Goal: Information Seeking & Learning: Compare options

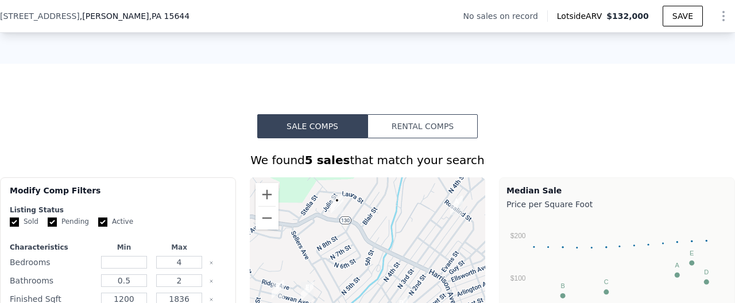
scroll to position [753, 0]
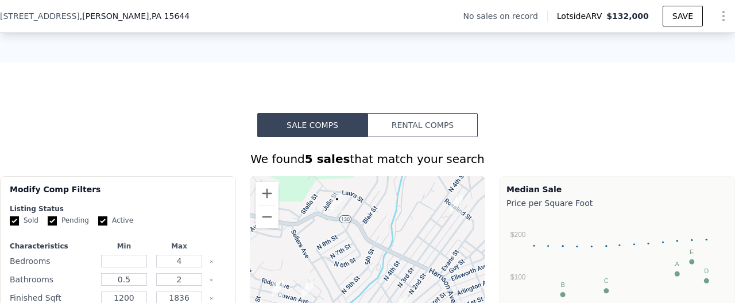
click at [420, 118] on button "Rental Comps" at bounding box center [423, 125] width 110 height 24
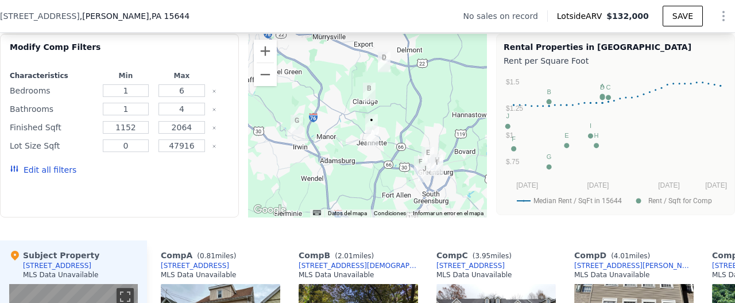
scroll to position [906, 0]
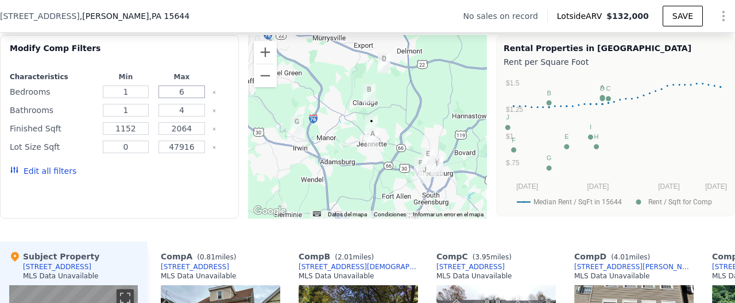
click at [192, 88] on input "6" at bounding box center [182, 92] width 47 height 13
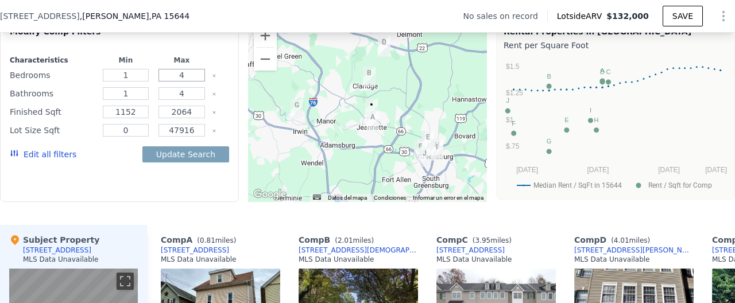
scroll to position [921, 0]
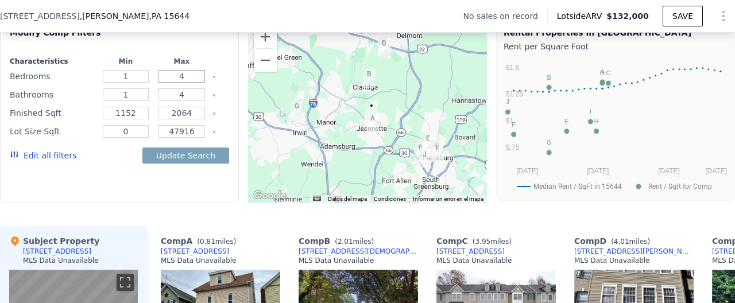
type input "4"
click at [190, 97] on input "4" at bounding box center [182, 94] width 47 height 13
type input "2.5"
click at [190, 155] on button "Update Search" at bounding box center [185, 156] width 87 height 16
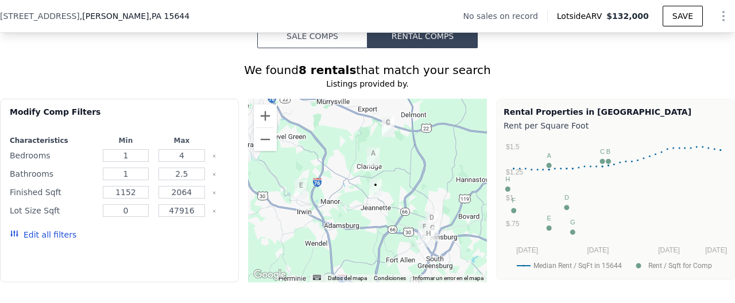
scroll to position [836, 0]
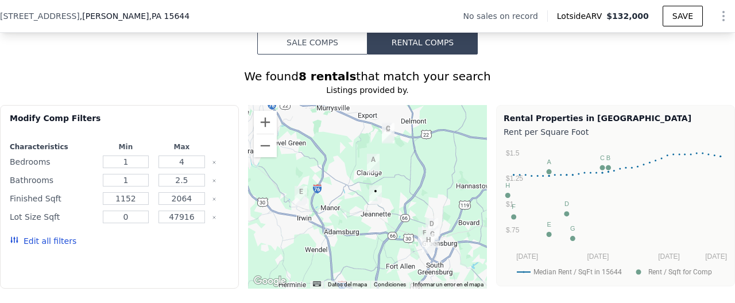
click at [318, 40] on button "Sale Comps" at bounding box center [312, 42] width 110 height 24
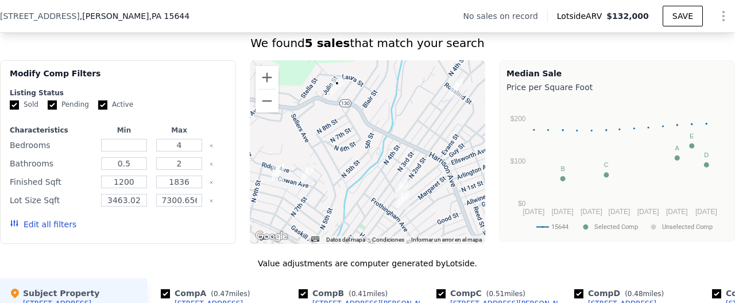
scroll to position [870, 0]
click at [134, 144] on input "number" at bounding box center [123, 144] width 45 height 13
type input "1"
click at [140, 167] on input "0.5" at bounding box center [123, 163] width 45 height 13
type input "1"
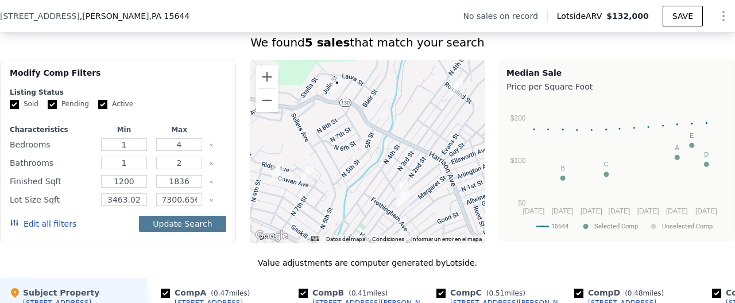
click at [192, 223] on button "Update Search" at bounding box center [182, 224] width 87 height 16
click at [181, 257] on div "Value adjustments are computer generated by Lotside ." at bounding box center [367, 262] width 735 height 11
click at [183, 233] on div "Update Search" at bounding box center [182, 224] width 87 height 32
click at [179, 221] on button "Update Search" at bounding box center [182, 224] width 87 height 16
type input "3"
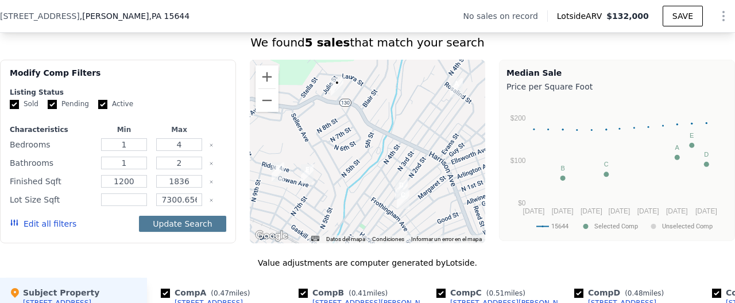
click at [180, 221] on button "Update Search" at bounding box center [182, 224] width 87 height 16
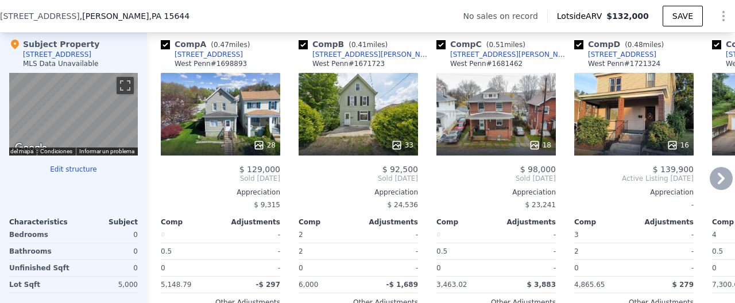
scroll to position [1109, 0]
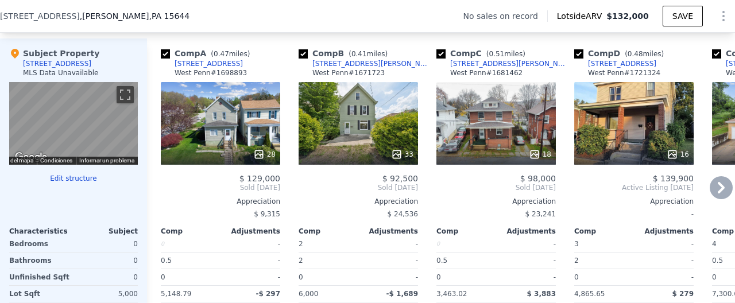
click at [209, 64] on div "[STREET_ADDRESS]" at bounding box center [209, 63] width 68 height 9
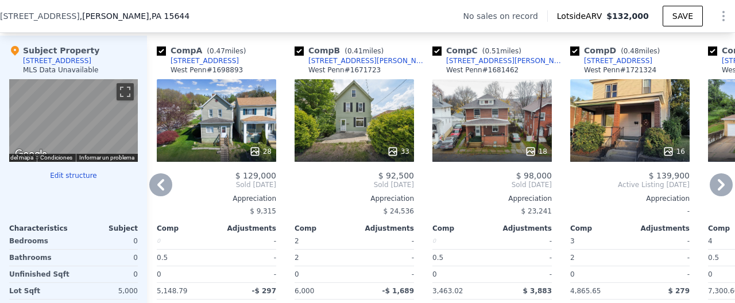
scroll to position [0, 0]
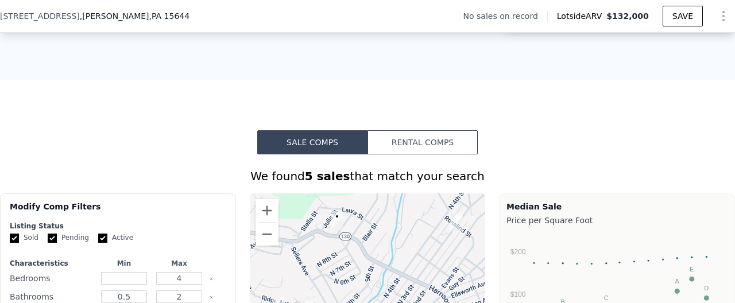
click at [420, 142] on button "Rental Comps" at bounding box center [423, 142] width 110 height 24
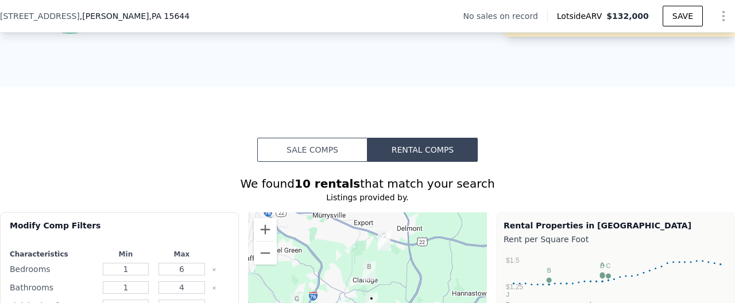
scroll to position [728, 0]
click at [295, 157] on button "Sale Comps" at bounding box center [312, 150] width 110 height 24
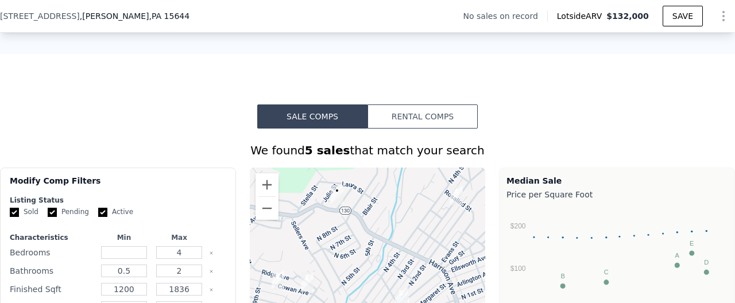
scroll to position [705, 0]
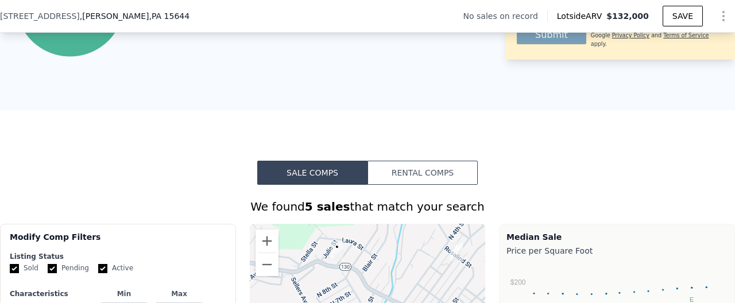
click at [394, 180] on button "Rental Comps" at bounding box center [423, 173] width 110 height 24
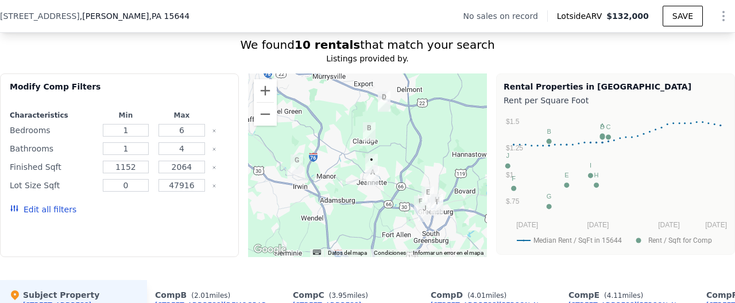
scroll to position [827, 0]
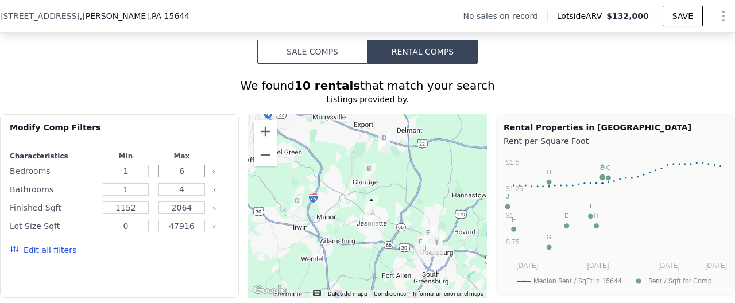
click at [195, 171] on input "6" at bounding box center [182, 171] width 47 height 13
type input "2"
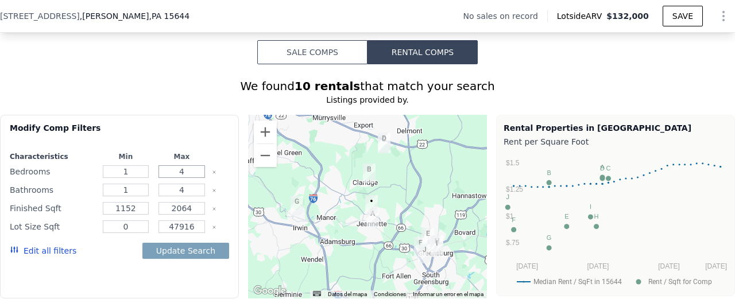
type input "4"
click at [241, 192] on div "Modify Comp Filters Characteristics Min Max Bedrooms 1 4 Bathrooms 1 4 Finished…" at bounding box center [367, 211] width 735 height 193
click at [194, 188] on input "4" at bounding box center [182, 190] width 47 height 13
type input "2"
click at [195, 254] on button "Update Search" at bounding box center [185, 251] width 87 height 16
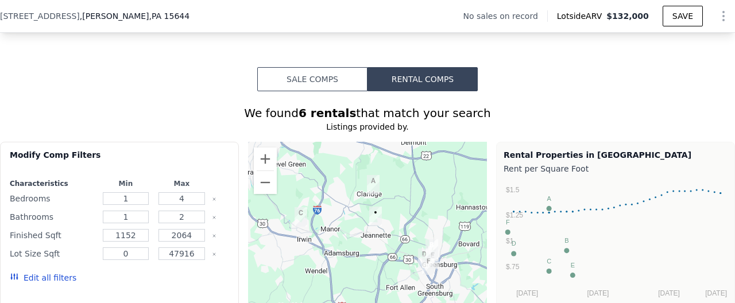
scroll to position [729, 0]
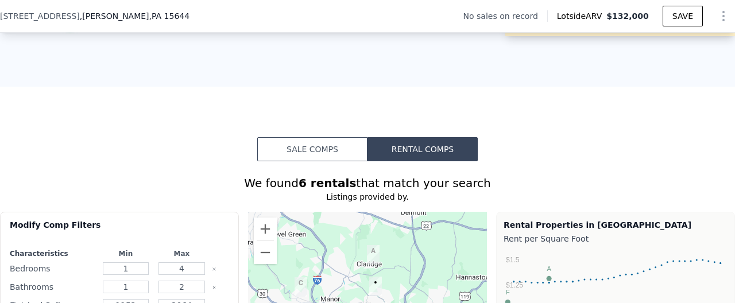
click at [332, 140] on button "Sale Comps" at bounding box center [312, 149] width 110 height 24
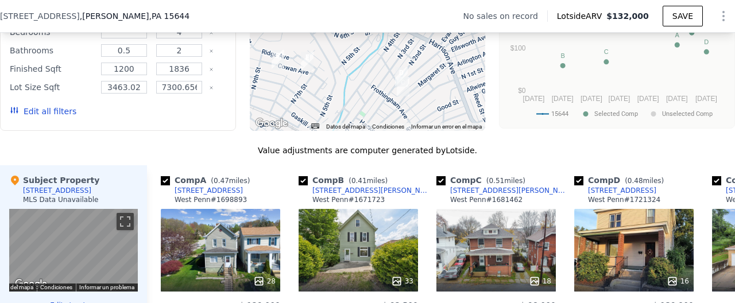
scroll to position [913, 0]
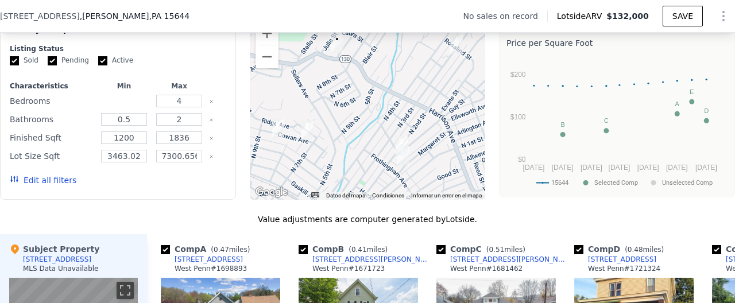
click at [140, 100] on input "number" at bounding box center [123, 101] width 45 height 13
type input "1"
click at [141, 115] on input "0.5" at bounding box center [123, 119] width 45 height 13
type input "1"
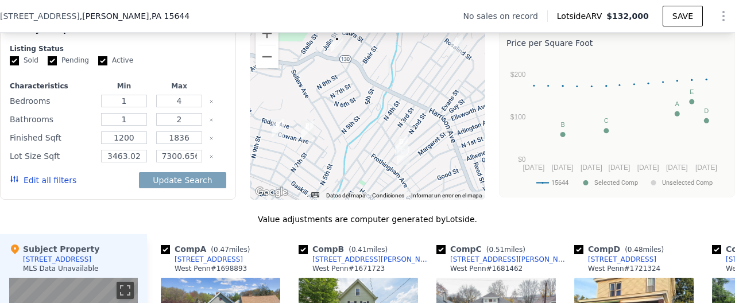
click at [193, 171] on div "Update Search" at bounding box center [182, 180] width 87 height 32
click at [190, 177] on button "Update Search" at bounding box center [182, 180] width 87 height 16
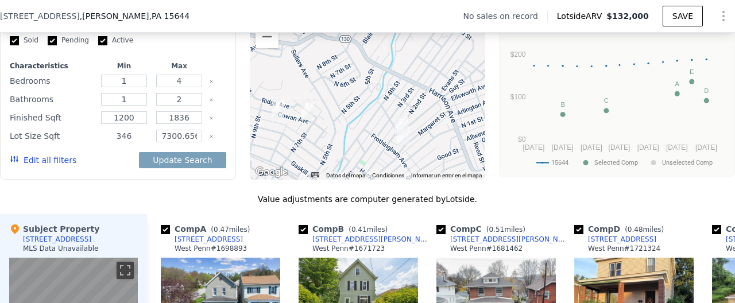
scroll to position [927, 0]
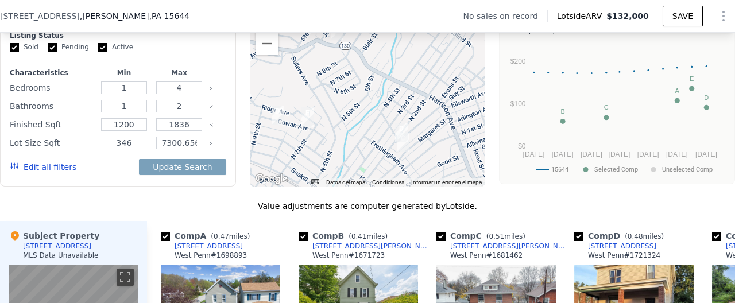
type input "346"
click at [210, 144] on icon "Clear" at bounding box center [211, 143] width 5 height 5
click at [170, 165] on button "Update Search" at bounding box center [182, 167] width 87 height 16
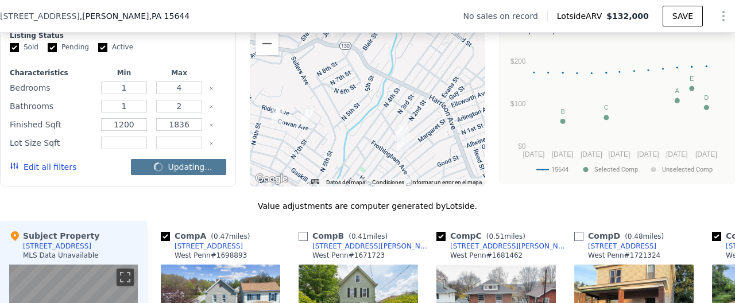
checkbox input "false"
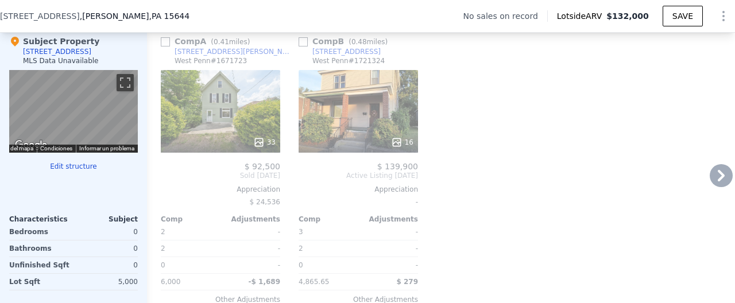
scroll to position [1135, 0]
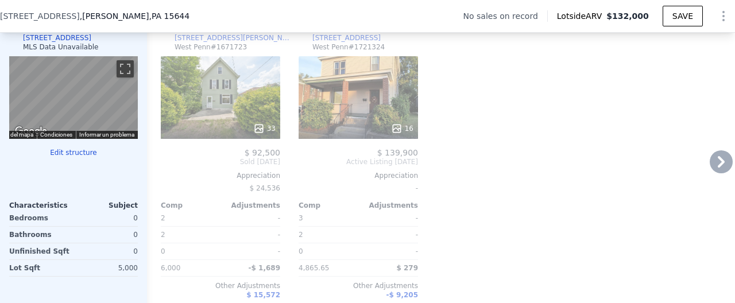
click at [540, 173] on div "Comp A ( 0.41 miles) 810 Cowan Ave West Penn # 1671723 33 $ 92,500 Sold Nov 202…" at bounding box center [441, 172] width 588 height 319
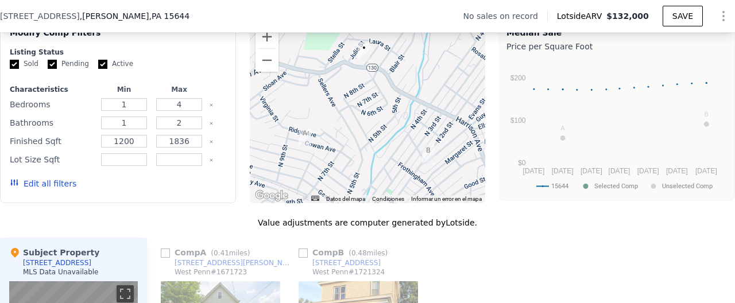
scroll to position [889, 0]
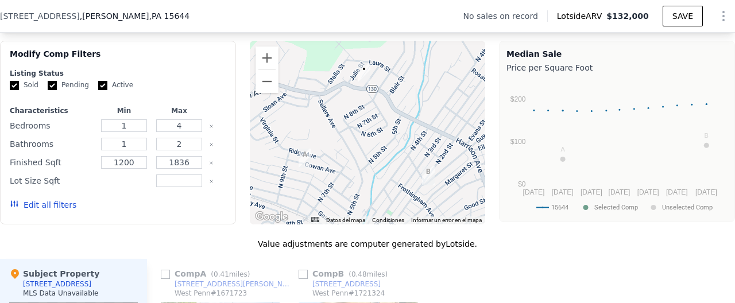
click at [134, 179] on input "number" at bounding box center [123, 181] width 45 height 13
type input "1"
click at [172, 177] on input "number" at bounding box center [178, 181] width 45 height 13
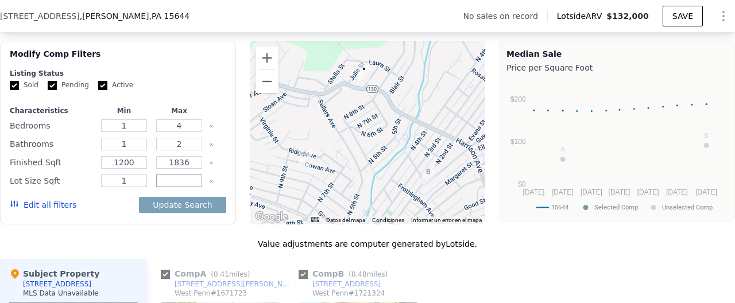
checkbox input "true"
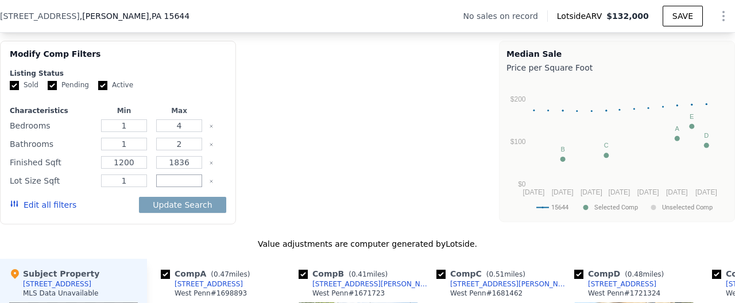
type input "0.5"
type input "3463.02"
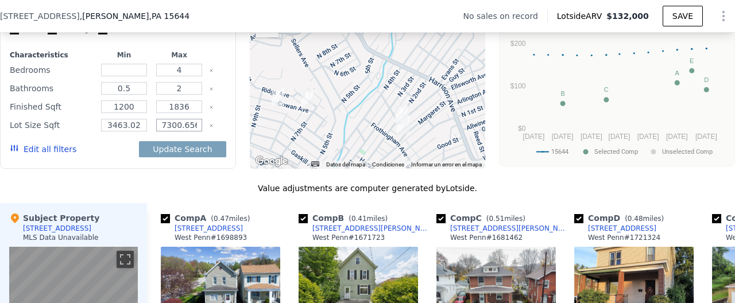
scroll to position [907, 0]
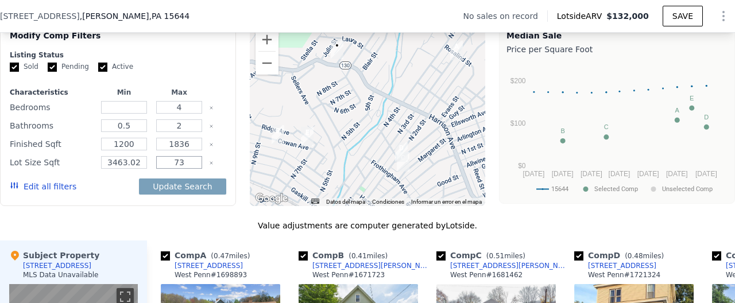
type input "7"
type input "5"
type input "0"
type input "5"
type input "0"
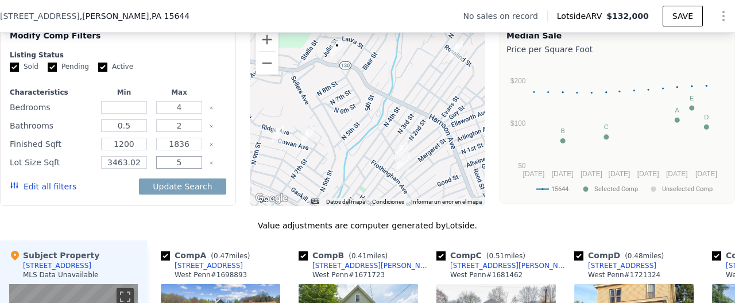
type input "5"
drag, startPoint x: 141, startPoint y: 166, endPoint x: 53, endPoint y: 167, distance: 88.5
click at [101, 167] on input "3463.02" at bounding box center [123, 162] width 45 height 13
type input "3"
click at [185, 166] on input "5" at bounding box center [178, 162] width 45 height 13
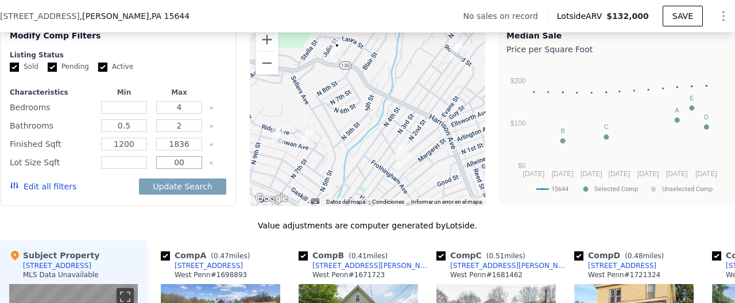
type input "0"
type input "5"
type input "0"
click at [211, 165] on icon "Clear" at bounding box center [211, 163] width 5 height 5
click at [203, 188] on button "Update Search" at bounding box center [182, 187] width 87 height 16
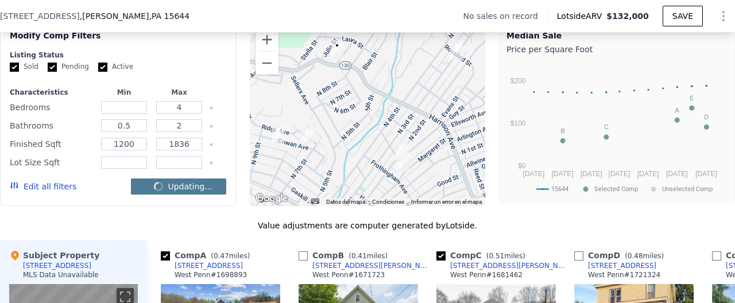
checkbox input "false"
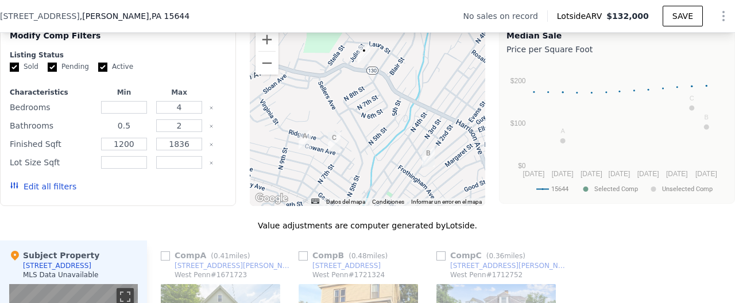
click at [132, 125] on input "0.5" at bounding box center [123, 125] width 45 height 13
drag, startPoint x: 132, startPoint y: 126, endPoint x: 56, endPoint y: 116, distance: 76.4
click at [101, 119] on input "0.5" at bounding box center [123, 125] width 45 height 13
type input "0"
type input "1"
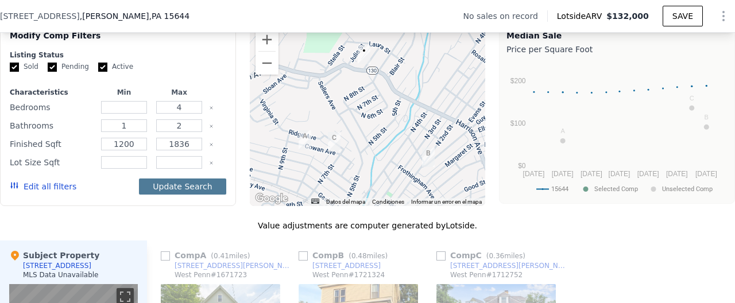
click at [201, 191] on button "Update Search" at bounding box center [182, 187] width 87 height 16
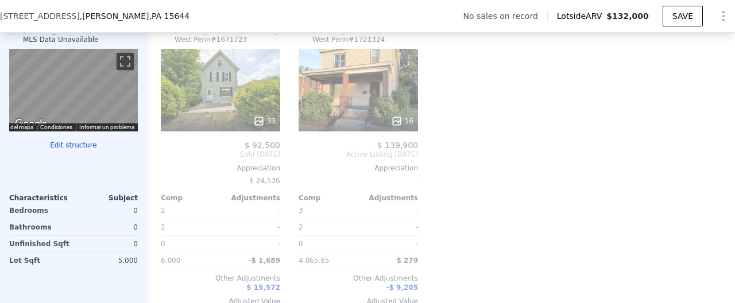
scroll to position [1143, 0]
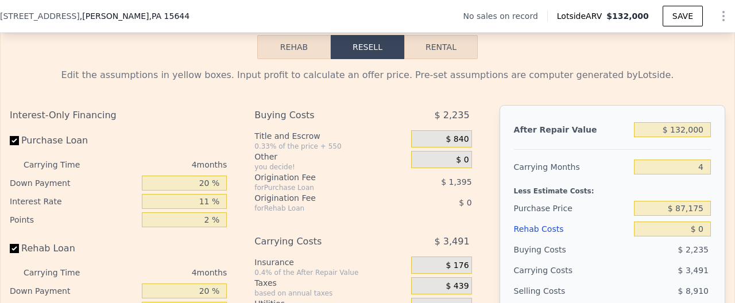
click at [293, 63] on div "Edit the assumptions in yellow boxes. Input profit to calculate an offer price.…" at bounding box center [368, 272] width 734 height 427
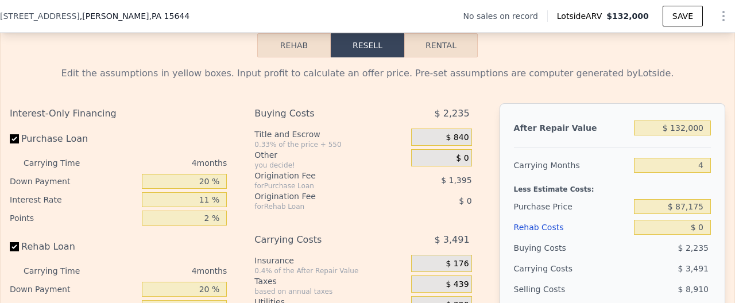
click at [282, 51] on button "Rehab" at bounding box center [294, 45] width 74 height 24
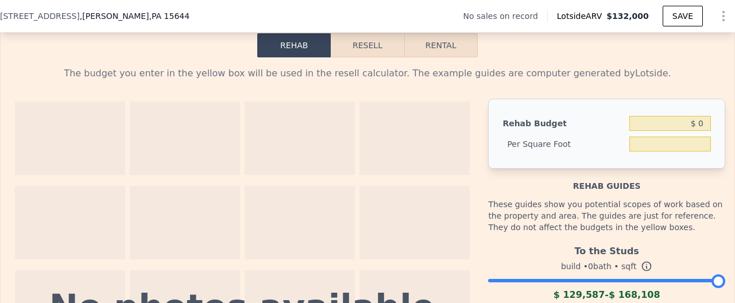
click at [433, 45] on button "Rental" at bounding box center [441, 45] width 74 height 24
select select "30"
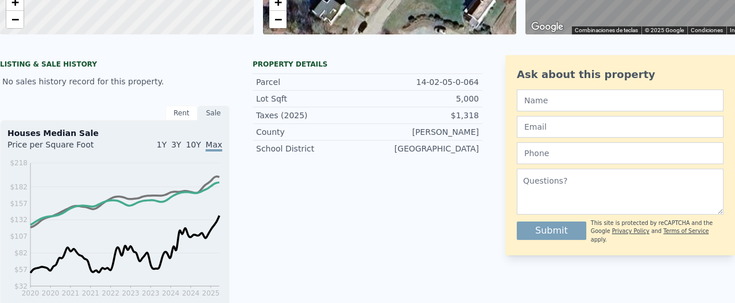
scroll to position [0, 0]
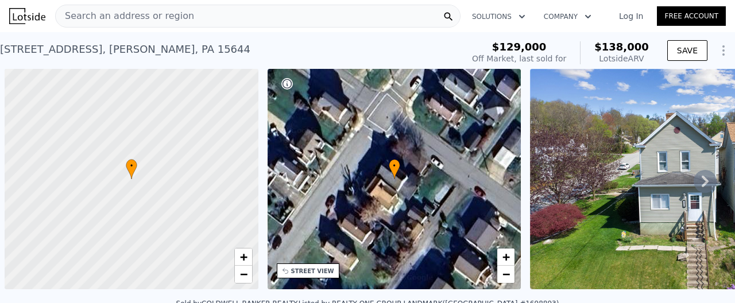
scroll to position [0, 5]
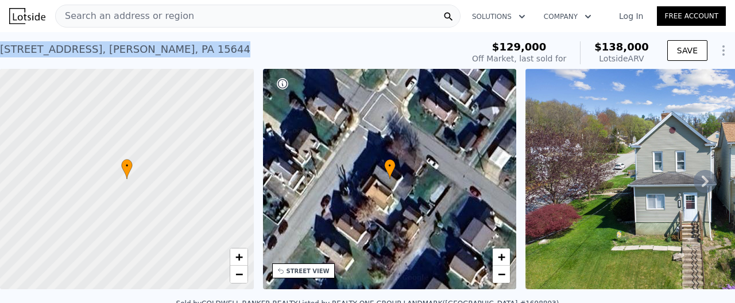
drag, startPoint x: 179, startPoint y: 48, endPoint x: 1, endPoint y: 51, distance: 178.7
click at [1, 51] on div "920 N 3rd St , Jeannette , PA 15644 Sold Jul 2025 for $129k (~ARV $138k )" at bounding box center [229, 53] width 458 height 32
copy div "920 N 3rd St , Jeannette , PA 15644"
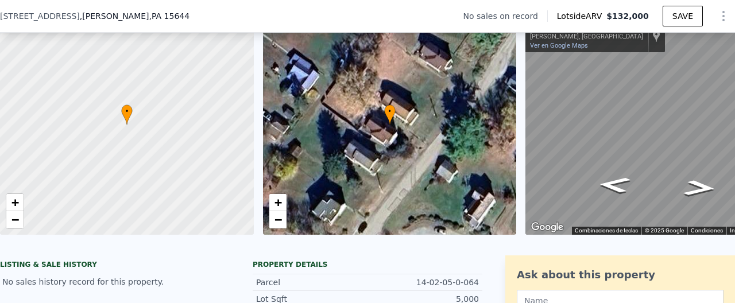
scroll to position [55, 0]
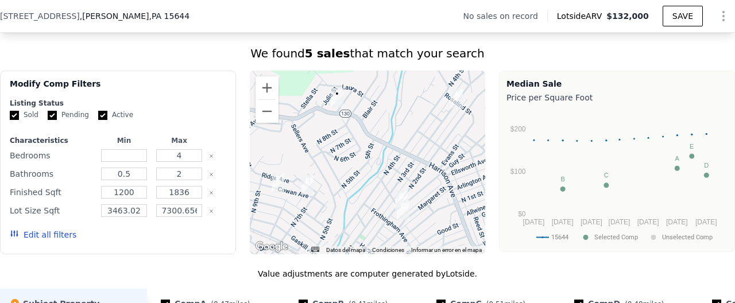
scroll to position [842, 0]
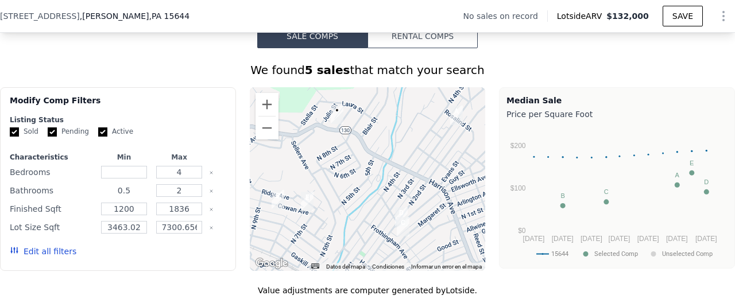
click at [136, 191] on input "0.5" at bounding box center [123, 190] width 45 height 13
type input "0"
type input "1"
click at [183, 254] on button "Update Search" at bounding box center [182, 252] width 87 height 16
click at [228, 226] on div "Modify Comp Filters Listing Status Sold Pending Active Characteristics Min Max …" at bounding box center [118, 179] width 236 height 184
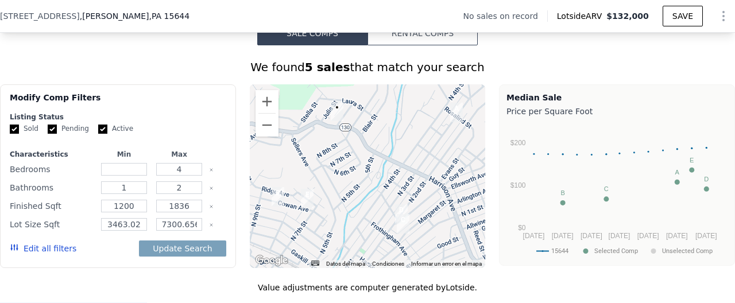
scroll to position [846, 0]
click at [210, 225] on icon "Clear" at bounding box center [211, 224] width 5 height 5
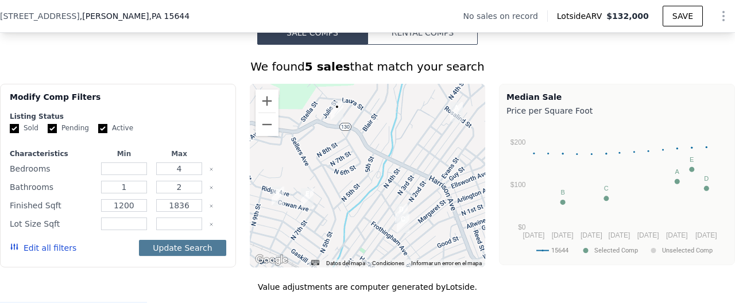
click at [198, 243] on button "Update Search" at bounding box center [182, 248] width 87 height 16
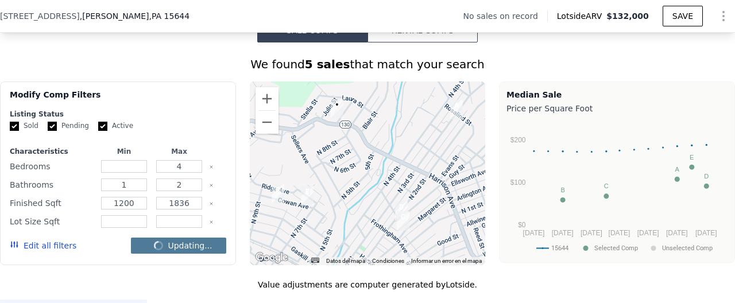
checkbox input "false"
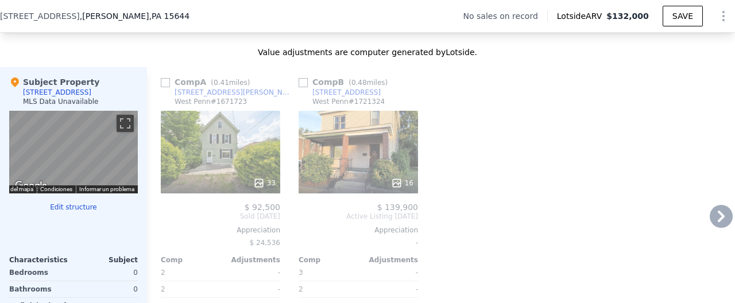
scroll to position [1076, 0]
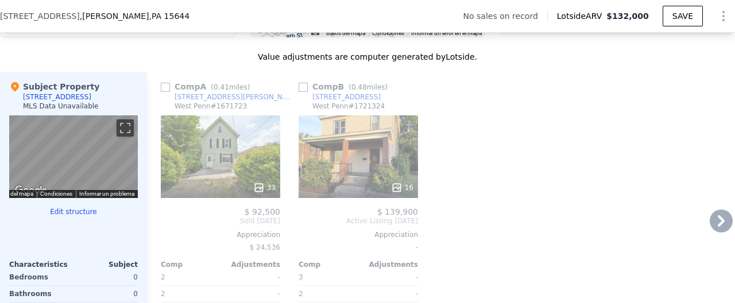
click at [174, 88] on div "Comp A ( 0.41 miles)" at bounding box center [208, 86] width 94 height 11
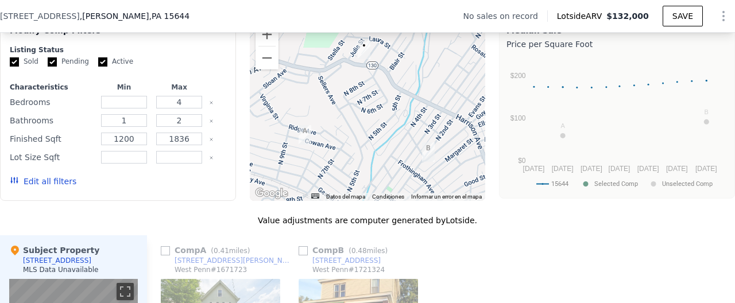
scroll to position [899, 0]
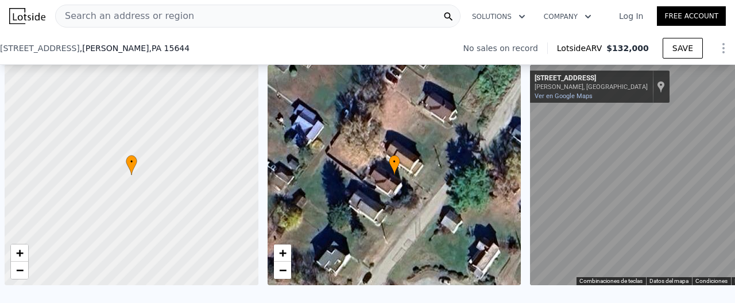
scroll to position [905, 0]
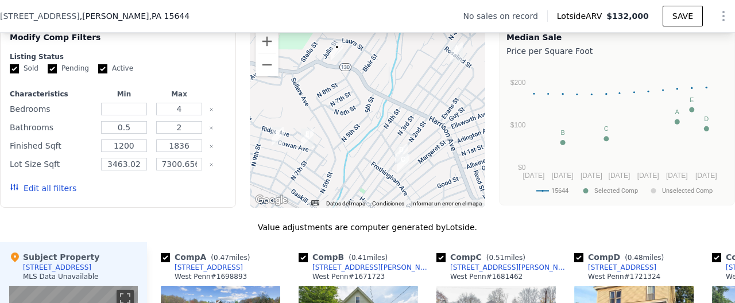
click at [52, 67] on input "Pending" at bounding box center [52, 68] width 9 height 9
checkbox input "false"
click at [100, 68] on input "Active" at bounding box center [102, 68] width 9 height 9
checkbox input "false"
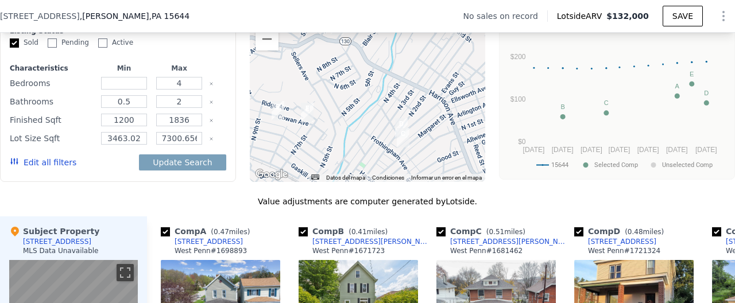
scroll to position [935, 0]
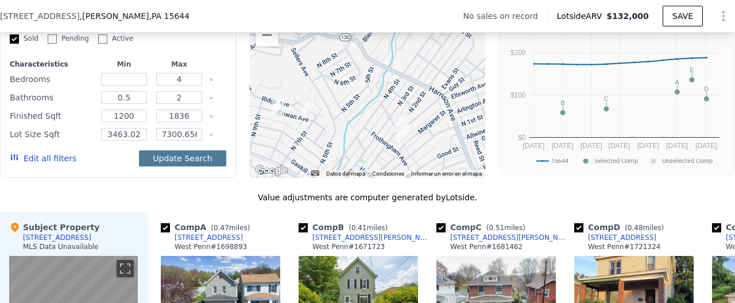
click at [175, 158] on button "Update Search" at bounding box center [182, 158] width 87 height 16
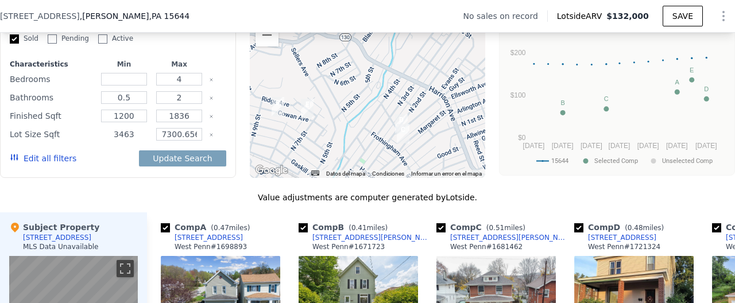
type input "3463"
drag, startPoint x: 180, startPoint y: 136, endPoint x: 209, endPoint y: 134, distance: 28.8
click at [202, 134] on input "7300.656" at bounding box center [178, 134] width 45 height 13
click at [199, 136] on input "7300.656" at bounding box center [178, 134] width 45 height 13
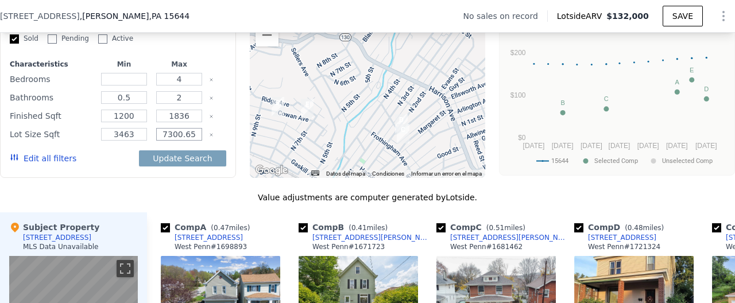
scroll to position [0, 0]
click at [139, 150] on button "Update Search" at bounding box center [182, 158] width 87 height 16
type input "7300"
click at [139, 150] on button "Update Search" at bounding box center [182, 158] width 87 height 16
checkbox input "false"
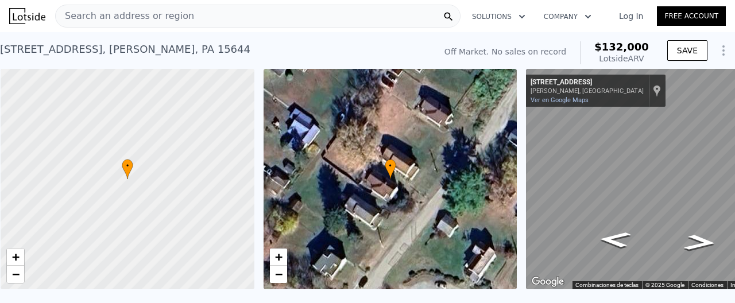
scroll to position [0, 58]
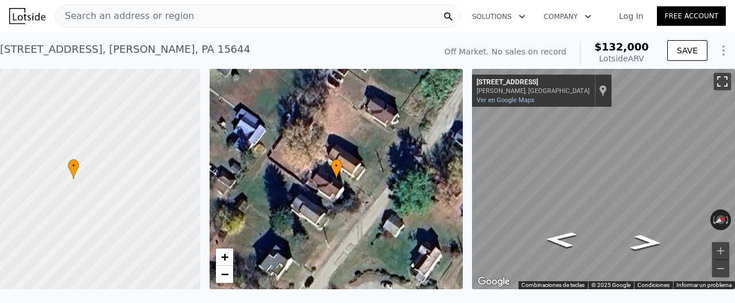
click at [723, 77] on button "Activar o desactivar la vista de pantalla completa" at bounding box center [722, 81] width 17 height 17
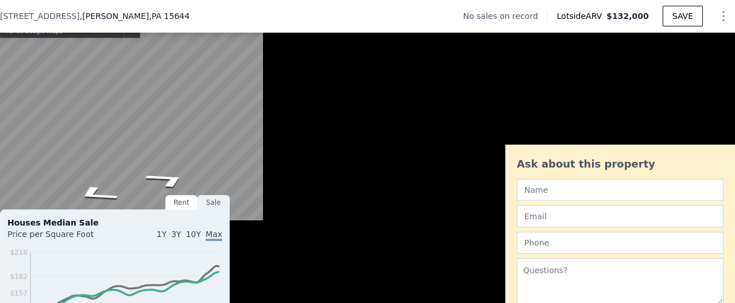
checkbox input "true"
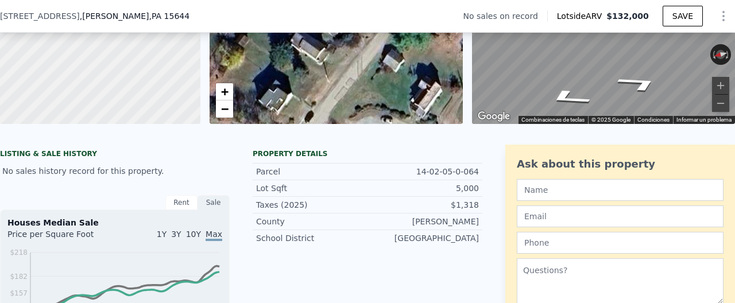
checkbox input "true"
type input "3463.02"
type input "7300.656"
checkbox input "true"
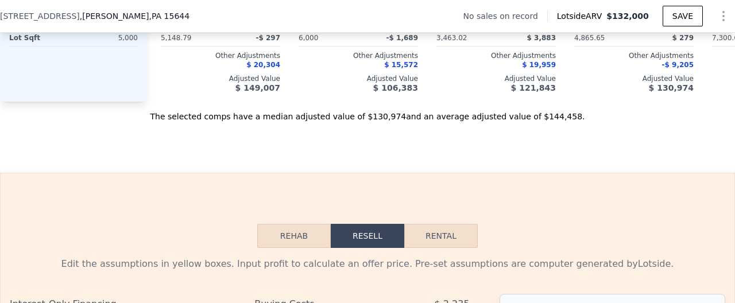
scroll to position [1366, 0]
click at [430, 244] on button "Rental" at bounding box center [441, 235] width 74 height 24
select select "30"
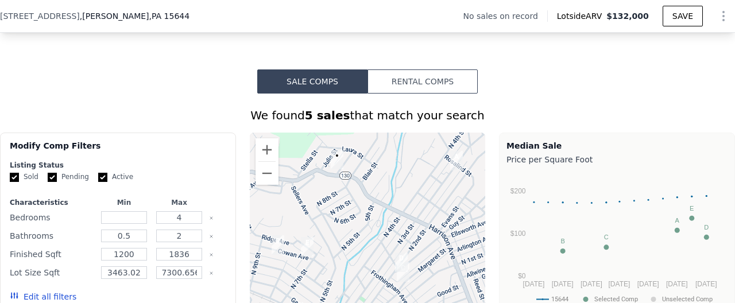
scroll to position [784, 0]
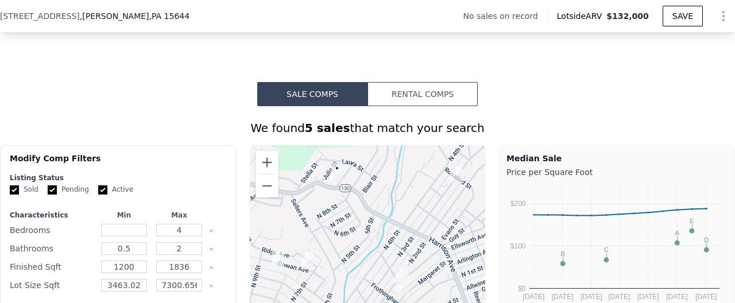
click at [54, 189] on input "Pending" at bounding box center [52, 190] width 9 height 9
checkbox input "false"
click at [102, 190] on input "Active" at bounding box center [102, 190] width 9 height 9
checkbox input "false"
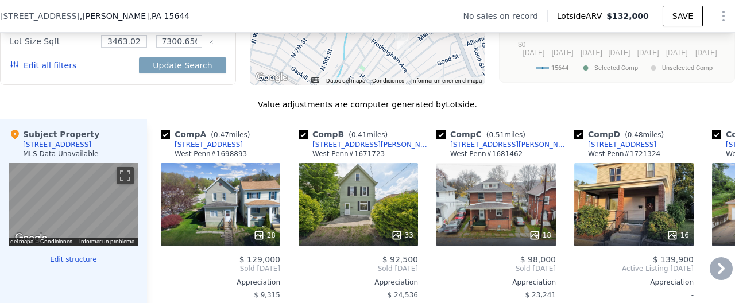
scroll to position [1080, 0]
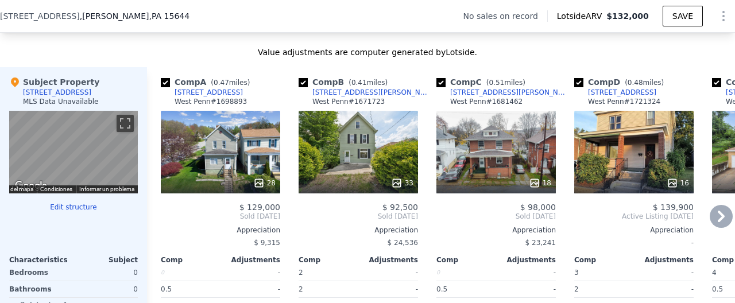
click at [304, 84] on input "checkbox" at bounding box center [303, 82] width 9 height 9
checkbox input "false"
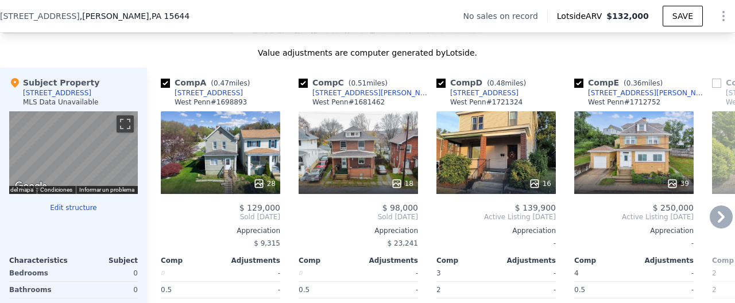
scroll to position [1083, 0]
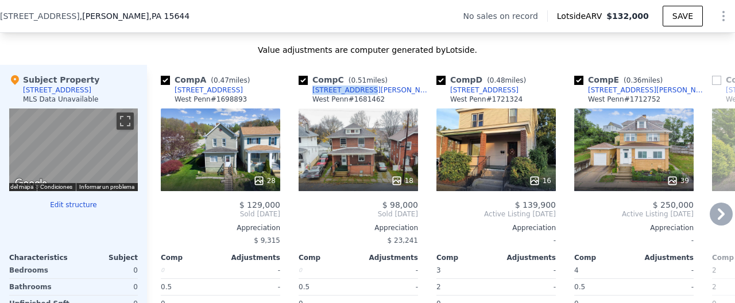
drag, startPoint x: 315, startPoint y: 93, endPoint x: 343, endPoint y: 97, distance: 28.4
click at [311, 90] on div "Comp C ( 0.51 miles) 305 Margaret St West Penn # 1681462" at bounding box center [358, 91] width 119 height 34
copy div "305 Margaret St"
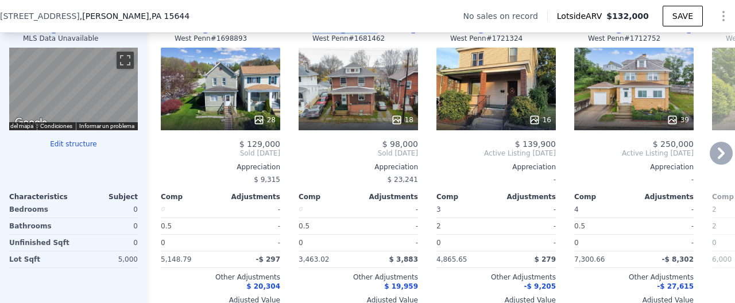
scroll to position [1145, 0]
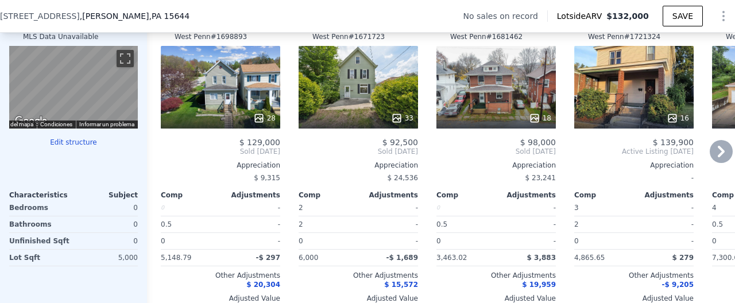
checkbox input "true"
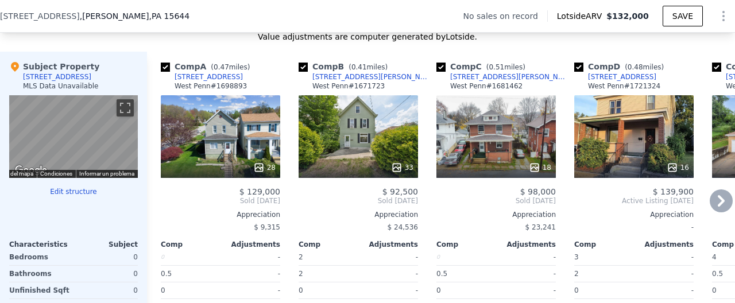
scroll to position [1082, 0]
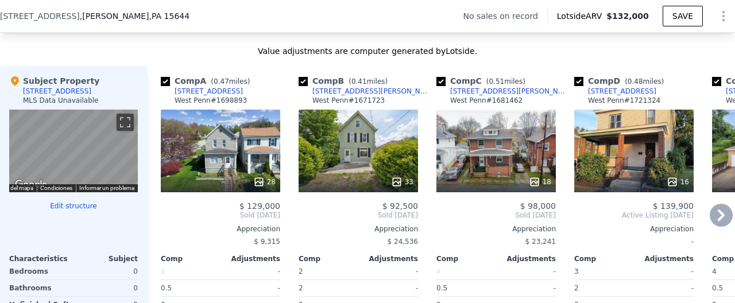
click at [306, 86] on input "checkbox" at bounding box center [303, 81] width 9 height 9
checkbox input "false"
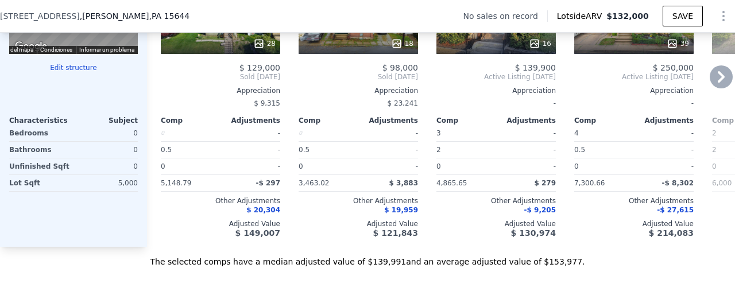
scroll to position [1222, 0]
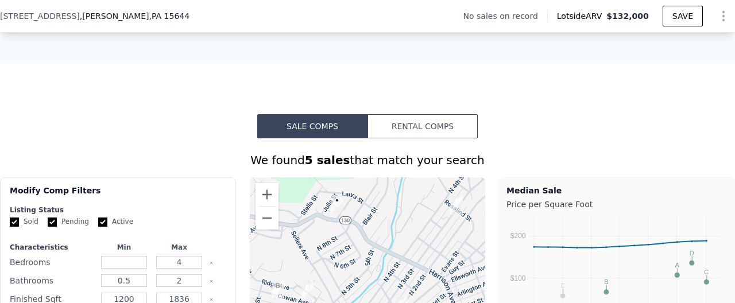
click at [401, 128] on button "Rental Comps" at bounding box center [423, 126] width 110 height 24
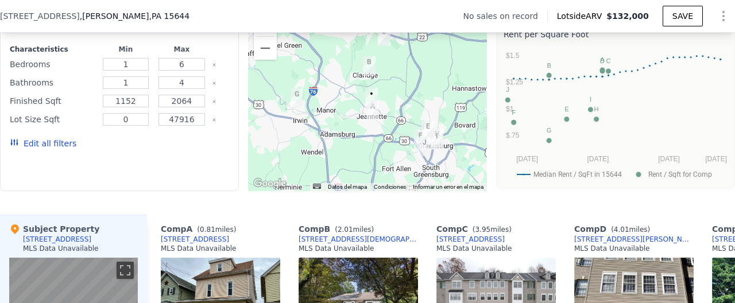
scroll to position [935, 0]
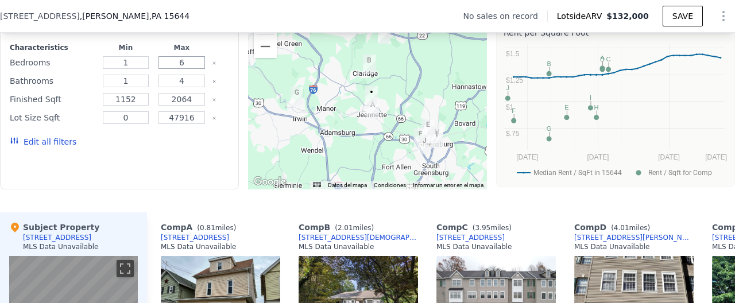
click at [187, 64] on input "6" at bounding box center [182, 62] width 47 height 13
type input "4"
click at [196, 80] on input "4" at bounding box center [182, 81] width 47 height 13
type input "2"
click at [184, 142] on button "Update Search" at bounding box center [185, 142] width 87 height 16
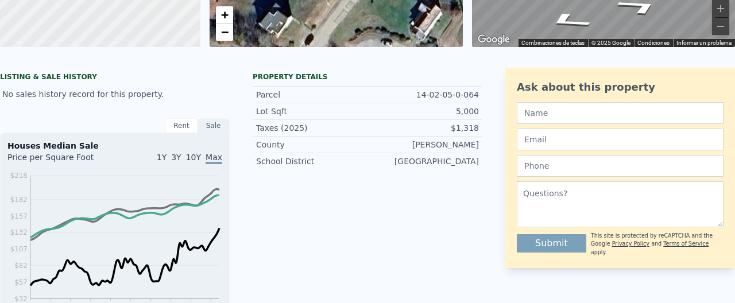
scroll to position [4, 0]
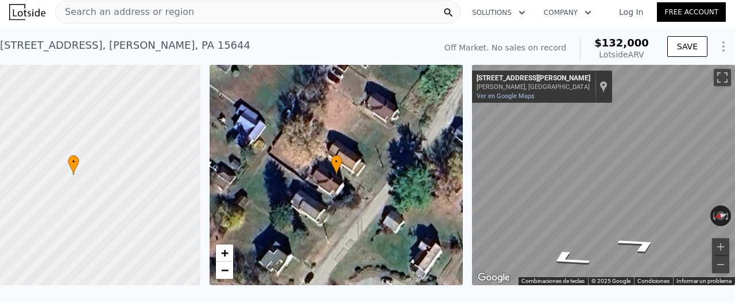
type input "6"
type input "4"
click at [218, 19] on div "Search an address or region" at bounding box center [258, 12] width 406 height 23
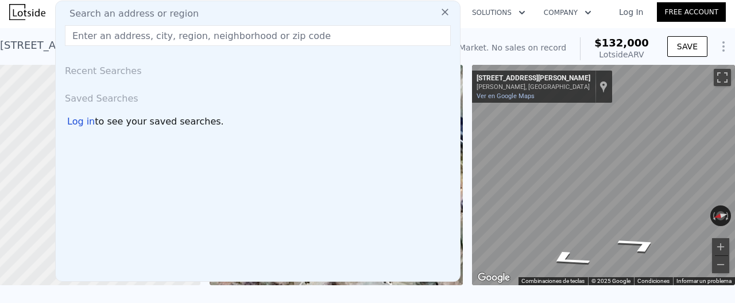
click at [209, 10] on div "Search an address or region" at bounding box center [257, 14] width 395 height 14
click at [188, 41] on input "text" at bounding box center [258, 35] width 386 height 21
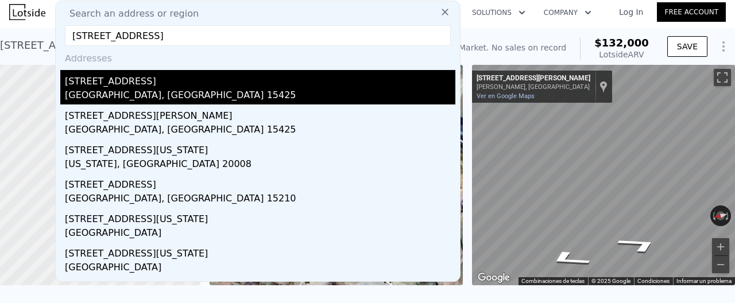
scroll to position [17, 0]
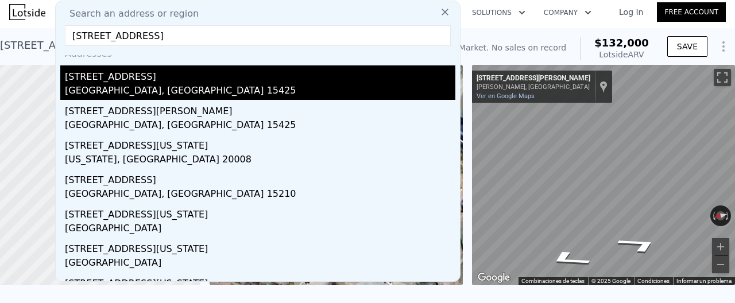
type input "412 e cedar ave conn"
click at [182, 79] on div "[STREET_ADDRESS]" at bounding box center [260, 74] width 391 height 18
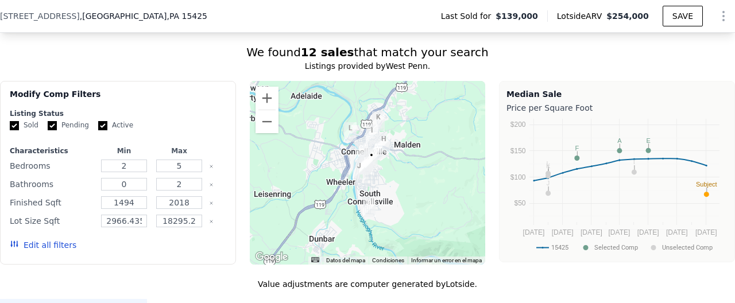
scroll to position [925, 0]
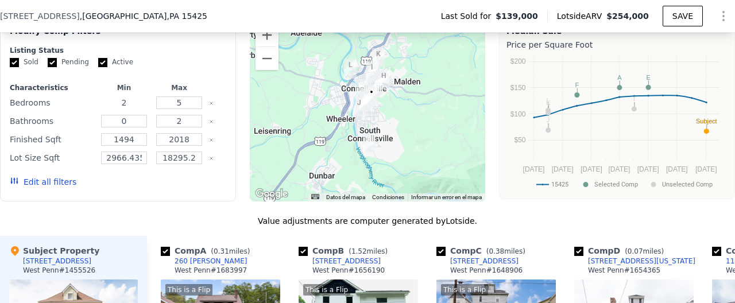
click at [136, 109] on input "2" at bounding box center [123, 103] width 45 height 13
type input "1"
click at [195, 109] on input "5" at bounding box center [178, 103] width 45 height 13
type input "4"
click at [183, 128] on input "2" at bounding box center [178, 121] width 45 height 13
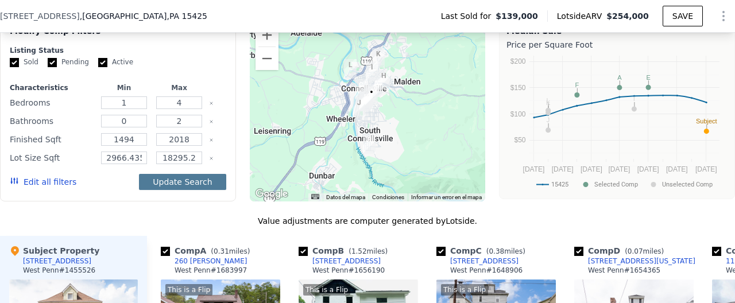
click at [196, 187] on button "Update Search" at bounding box center [182, 182] width 87 height 16
click at [130, 109] on input "1" at bounding box center [123, 103] width 45 height 13
type input "2"
click at [187, 190] on button "Update Search" at bounding box center [182, 182] width 87 height 16
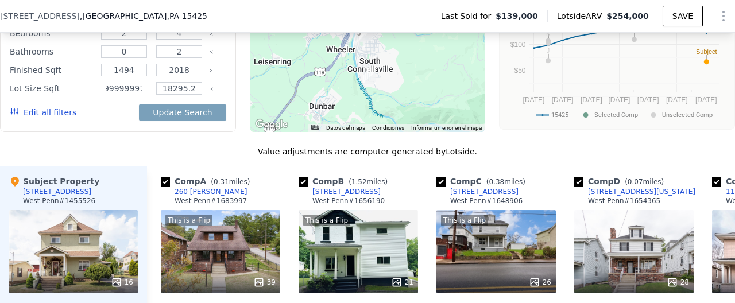
scroll to position [995, 0]
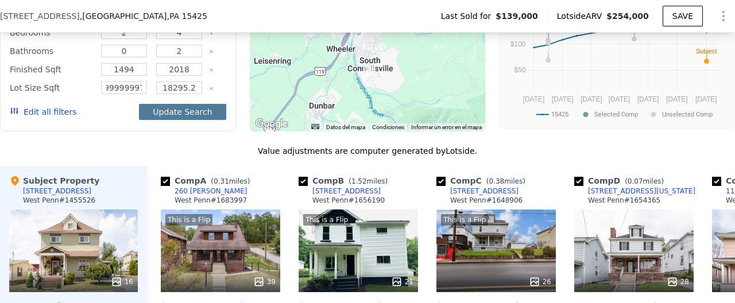
click at [195, 120] on button "Update Search" at bounding box center [182, 112] width 87 height 16
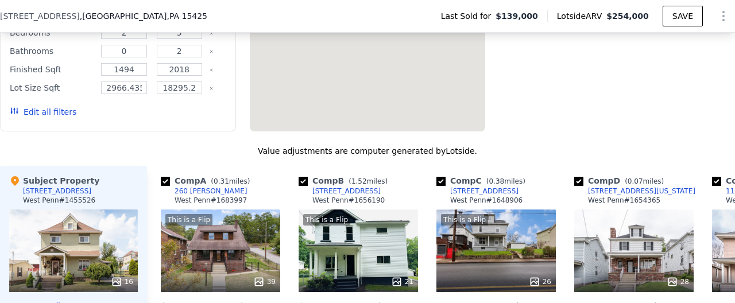
scroll to position [0, 51]
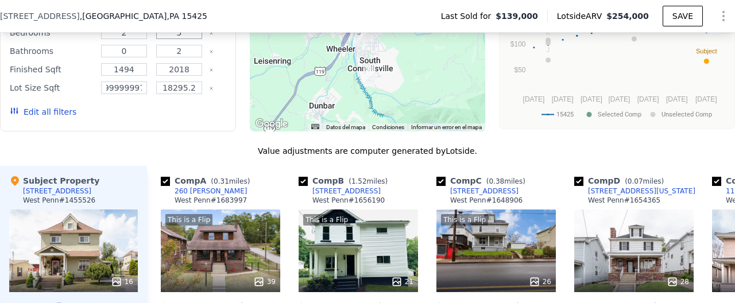
click at [189, 39] on input "5" at bounding box center [178, 32] width 45 height 13
type input "4"
click at [139, 104] on button "Update Search" at bounding box center [182, 112] width 87 height 16
type input "2"
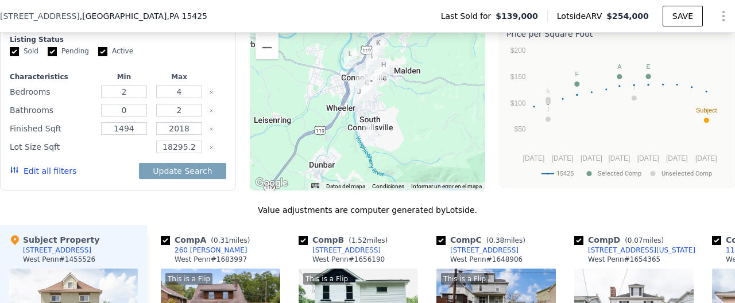
scroll to position [920, 0]
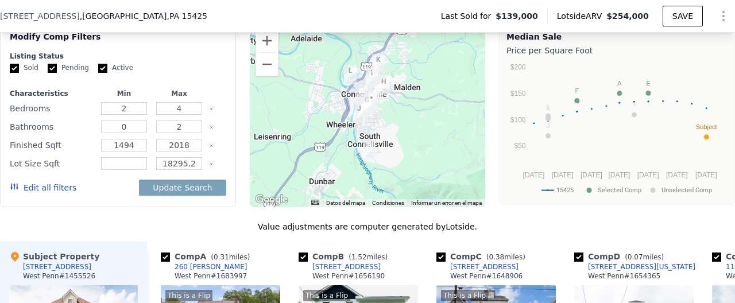
drag, startPoint x: 8, startPoint y: 116, endPoint x: 204, endPoint y: 183, distance: 207.1
click at [204, 183] on div "Modify Comp Filters Listing Status Sold Pending Active Characteristics Min Max …" at bounding box center [118, 116] width 236 height 184
copy div "Lot Size Sqft"
drag, startPoint x: 155, startPoint y: 19, endPoint x: 1, endPoint y: 20, distance: 154.5
click at [1, 20] on div "412 E Cedar Ave , Connellsville , PA 15425" at bounding box center [108, 15] width 217 height 11
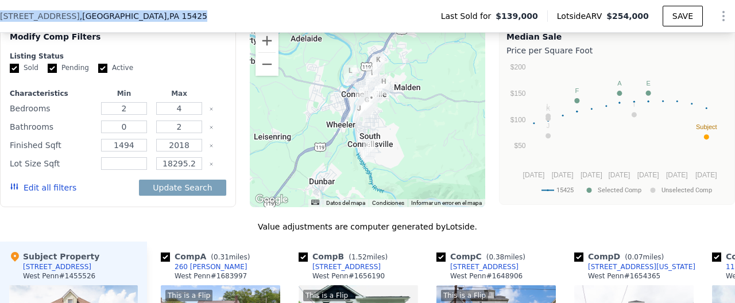
copy div "412 E Cedar Ave , Connellsville , PA 15425"
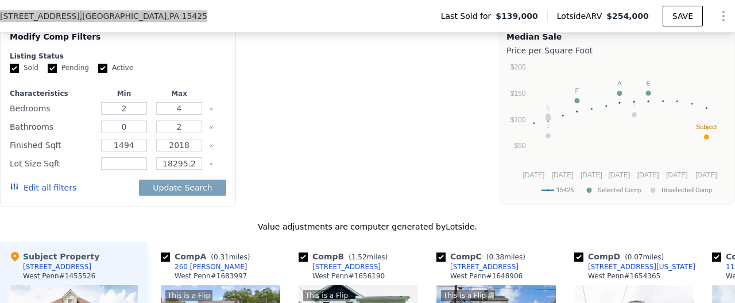
type input "5"
type input "2966.4359999999997"
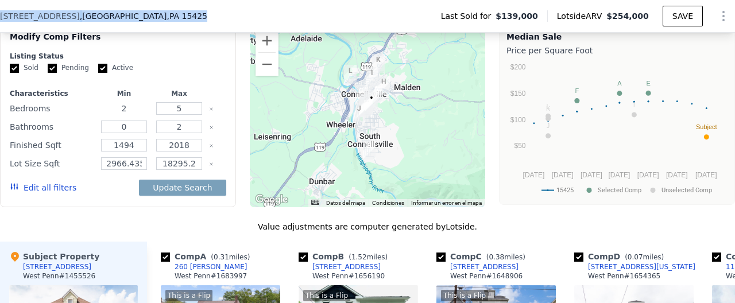
click at [136, 115] on input "2" at bounding box center [123, 108] width 45 height 13
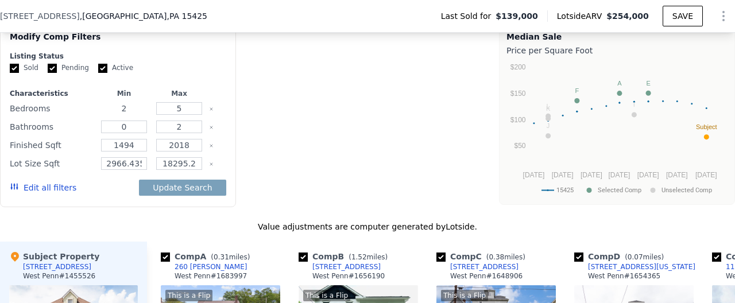
click at [134, 115] on input "2" at bounding box center [123, 108] width 45 height 13
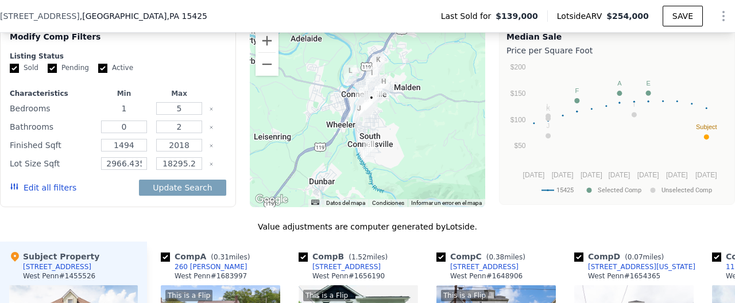
type input "1"
click at [186, 115] on input "5" at bounding box center [178, 108] width 45 height 13
type input "4"
click at [136, 133] on input "0" at bounding box center [123, 127] width 45 height 13
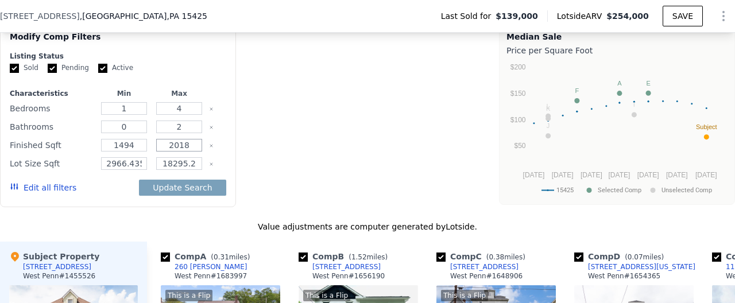
type input "2"
type input "5"
drag, startPoint x: 163, startPoint y: 159, endPoint x: 157, endPoint y: 158, distance: 5.8
click at [157, 152] on input "2018" at bounding box center [178, 145] width 45 height 13
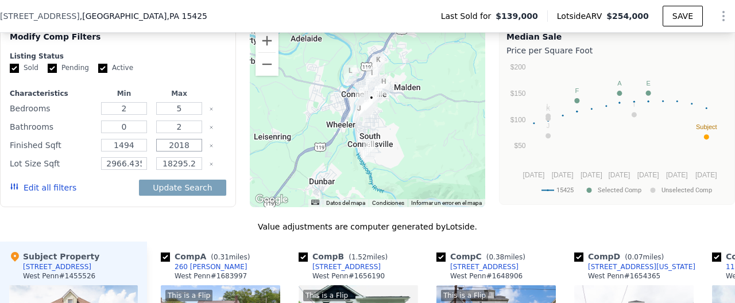
drag, startPoint x: 197, startPoint y: 159, endPoint x: 157, endPoint y: 157, distance: 40.2
click at [157, 152] on input "2018" at bounding box center [178, 145] width 45 height 13
type input "2"
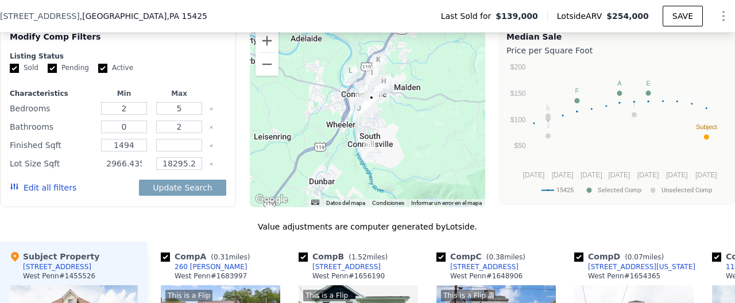
click at [144, 170] on input "2966.4359999999997" at bounding box center [123, 163] width 45 height 13
drag, startPoint x: 107, startPoint y: 178, endPoint x: 180, endPoint y: 176, distance: 73.0
click at [180, 172] on div "Lot Size Sqft 2966.4359999999997 18295.2" at bounding box center [118, 164] width 217 height 16
type input "2"
drag, startPoint x: 195, startPoint y: 173, endPoint x: 211, endPoint y: 176, distance: 16.2
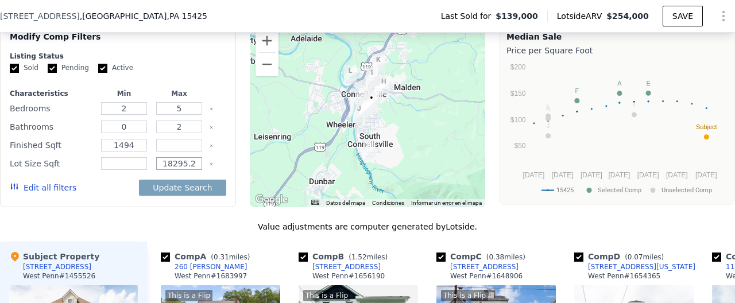
click at [202, 170] on input "18295.2" at bounding box center [178, 163] width 45 height 13
paste input "number"
click at [202, 196] on button "Update Search" at bounding box center [182, 188] width 87 height 16
click at [142, 199] on div "Edit all filters Update Search" at bounding box center [118, 188] width 217 height 32
drag, startPoint x: 137, startPoint y: 158, endPoint x: 116, endPoint y: 159, distance: 21.3
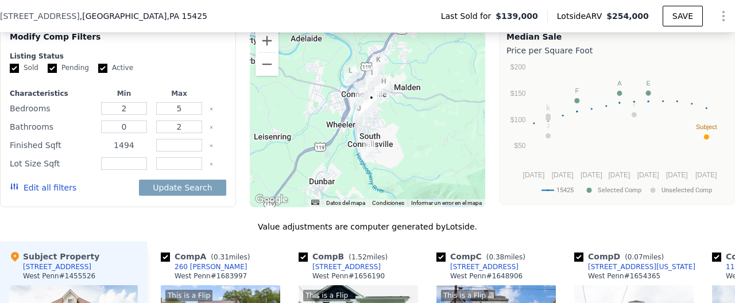
click at [116, 152] on input "1494" at bounding box center [123, 145] width 45 height 13
click at [184, 152] on input "number" at bounding box center [178, 145] width 45 height 13
paste input "1494"
type input "1494"
click at [138, 152] on input "1494" at bounding box center [123, 145] width 45 height 13
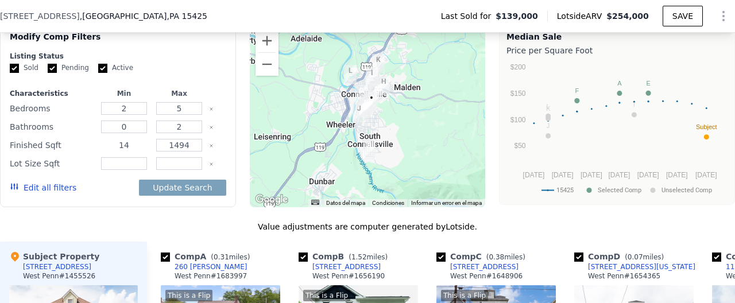
type input "1"
click at [139, 180] on button "Update Search" at bounding box center [182, 188] width 87 height 16
click at [179, 170] on input "number" at bounding box center [178, 163] width 45 height 13
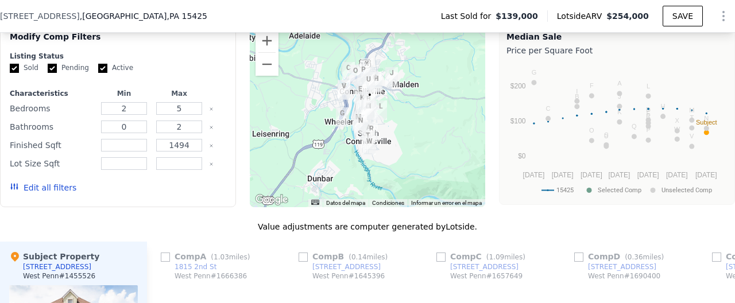
click at [165, 186] on div "Edit all filters" at bounding box center [118, 188] width 217 height 32
click at [192, 170] on input "number" at bounding box center [178, 163] width 45 height 13
click at [196, 171] on input "number" at bounding box center [178, 164] width 45 height 13
click at [198, 191] on div "Edit all filters" at bounding box center [118, 188] width 217 height 32
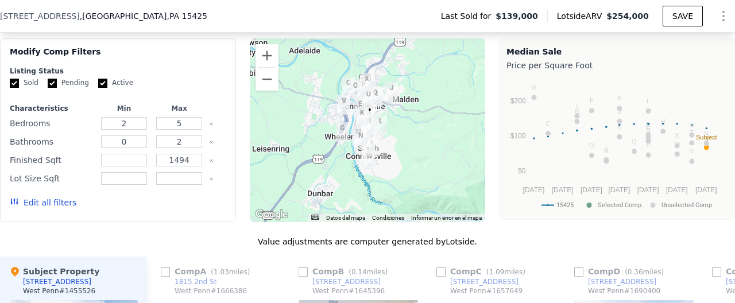
scroll to position [856, 0]
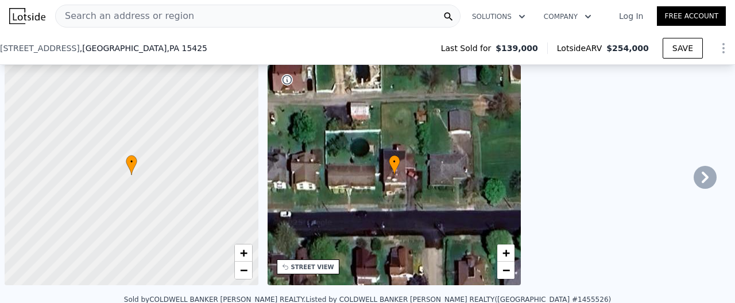
scroll to position [943, 0]
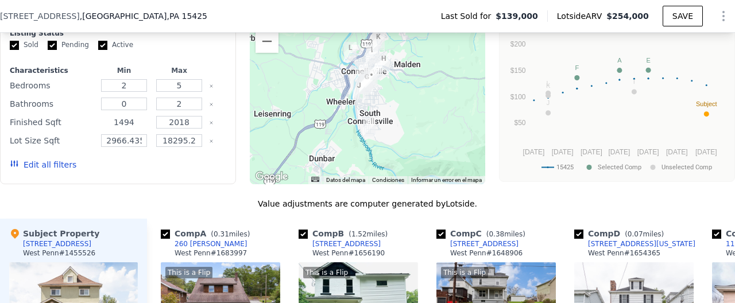
drag, startPoint x: 134, startPoint y: 136, endPoint x: 74, endPoint y: 134, distance: 60.9
click at [101, 129] on input "1494" at bounding box center [123, 122] width 45 height 13
type input "1"
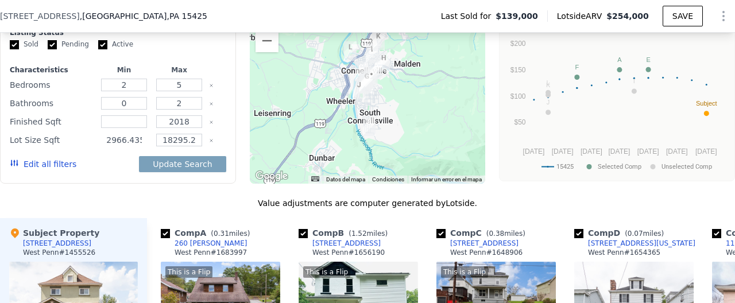
drag, startPoint x: 145, startPoint y: 153, endPoint x: 107, endPoint y: 155, distance: 37.4
click at [107, 146] on input "2966.4359999999997" at bounding box center [123, 140] width 45 height 13
click at [133, 110] on input "0" at bounding box center [123, 103] width 45 height 13
type input "1"
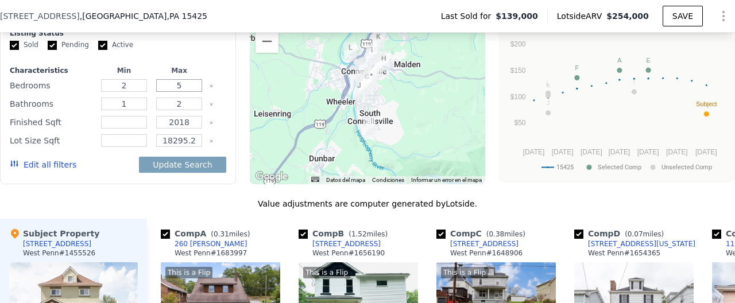
click at [186, 92] on input "5" at bounding box center [178, 85] width 45 height 13
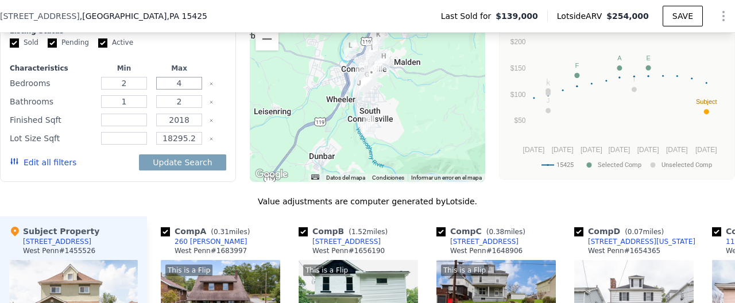
type input "4"
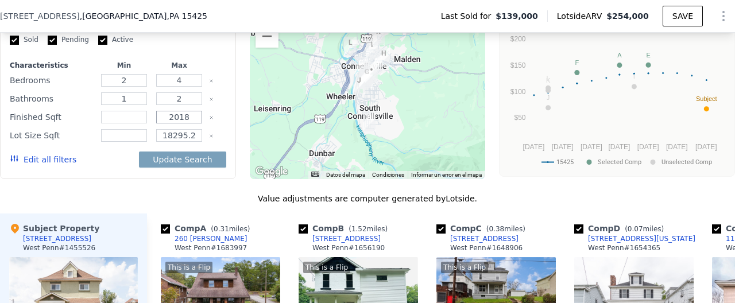
drag, startPoint x: 189, startPoint y: 132, endPoint x: 160, endPoint y: 126, distance: 29.4
click at [160, 123] on input "2018" at bounding box center [178, 117] width 45 height 13
paste input "2018"
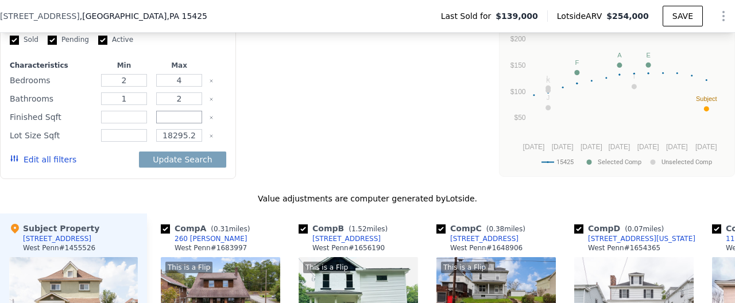
type input "5"
type input "0"
type input "1494"
type input "2018"
type input "2966.4359999999997"
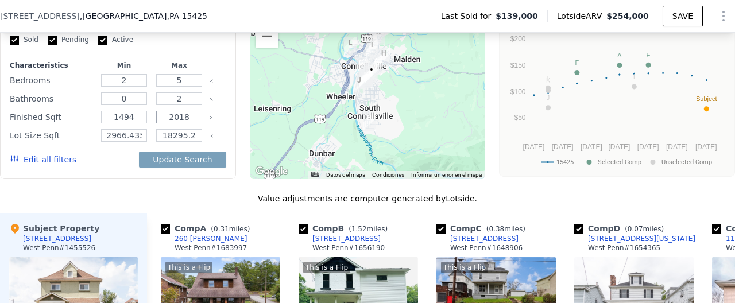
drag, startPoint x: 189, startPoint y: 130, endPoint x: 152, endPoint y: 130, distance: 37.3
click at [156, 123] on input "2018" at bounding box center [178, 117] width 45 height 13
drag, startPoint x: 171, startPoint y: 132, endPoint x: 161, endPoint y: 132, distance: 9.8
click at [161, 123] on input "2018" at bounding box center [178, 117] width 45 height 13
paste input "number"
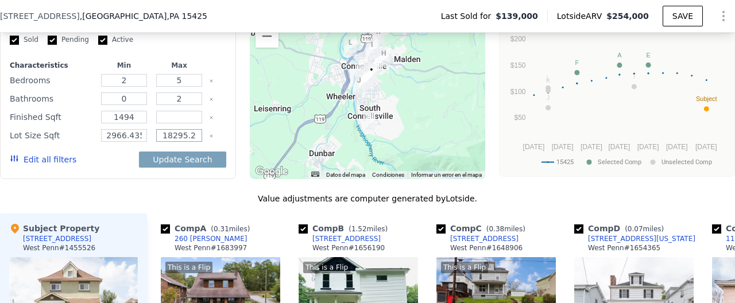
click at [198, 142] on input "18295.2" at bounding box center [178, 135] width 45 height 13
drag, startPoint x: 198, startPoint y: 151, endPoint x: 167, endPoint y: 149, distance: 31.7
click at [167, 142] on input "18295.2" at bounding box center [178, 135] width 45 height 13
type input "1"
click at [167, 142] on input "1" at bounding box center [178, 135] width 45 height 13
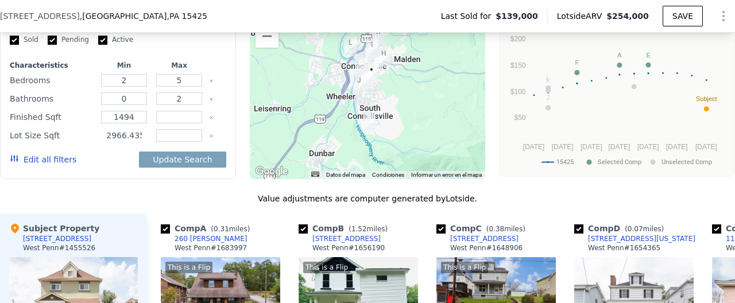
drag, startPoint x: 145, startPoint y: 147, endPoint x: 108, endPoint y: 147, distance: 36.8
click at [108, 142] on input "2966.4359999999997" at bounding box center [123, 135] width 45 height 13
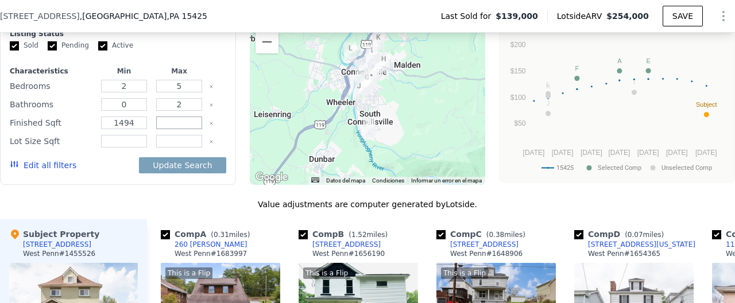
click at [165, 129] on input "number" at bounding box center [178, 123] width 45 height 13
click at [236, 155] on div "Modify Comp Filters Listing Status Sold Pending Active Characteristics Min Max …" at bounding box center [118, 93] width 236 height 184
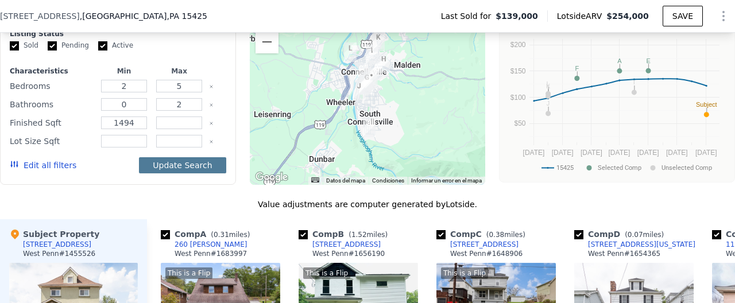
click at [201, 172] on button "Update Search" at bounding box center [182, 165] width 87 height 16
click at [199, 173] on button "Update Search" at bounding box center [182, 165] width 87 height 16
click at [177, 129] on input "number" at bounding box center [178, 123] width 45 height 13
click at [137, 129] on input "1494" at bounding box center [123, 123] width 45 height 13
drag, startPoint x: 113, startPoint y: 85, endPoint x: 192, endPoint y: 87, distance: 79.3
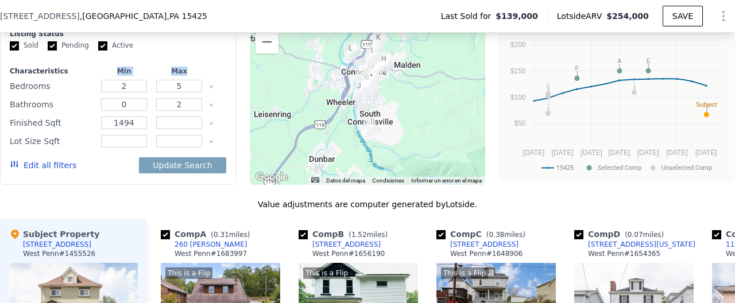
click at [192, 76] on div "Characteristics Min Max" at bounding box center [118, 71] width 217 height 9
copy div "Min Max"
drag, startPoint x: 133, startPoint y: 134, endPoint x: 110, endPoint y: 133, distance: 22.5
click at [110, 129] on input "1494" at bounding box center [123, 123] width 45 height 13
type input "2"
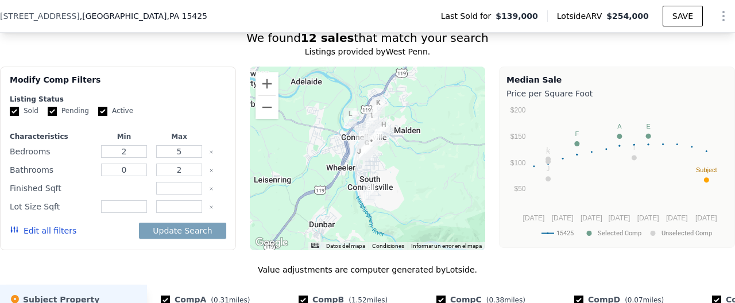
scroll to position [876, 0]
click at [53, 117] on input "Pending" at bounding box center [52, 111] width 9 height 9
checkbox input "false"
click at [98, 115] on input "Active" at bounding box center [102, 110] width 9 height 9
checkbox input "false"
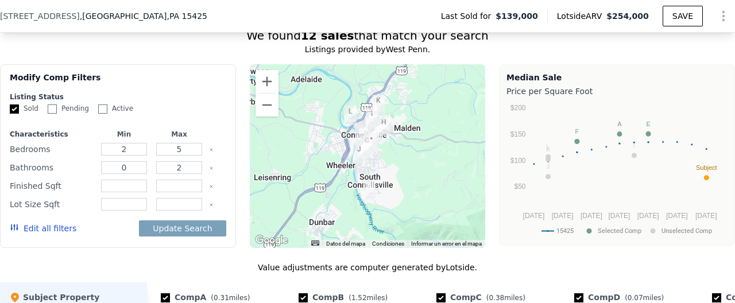
scroll to position [880, 0]
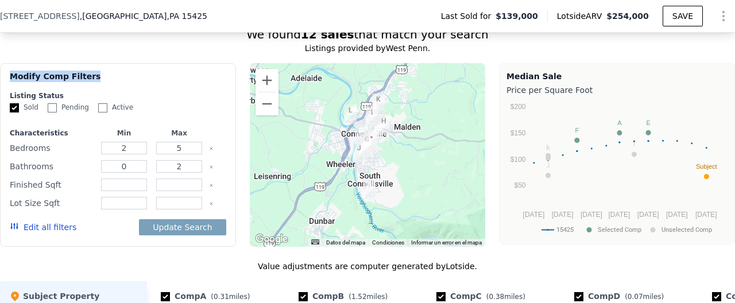
drag, startPoint x: 9, startPoint y: 90, endPoint x: 114, endPoint y: 94, distance: 105.2
click at [114, 94] on div "Modify Comp Filters Listing Status Sold Pending Active Characteristics Min Max …" at bounding box center [118, 155] width 236 height 184
copy div "Modify Comp Filters"
click at [126, 191] on input "number" at bounding box center [123, 185] width 45 height 13
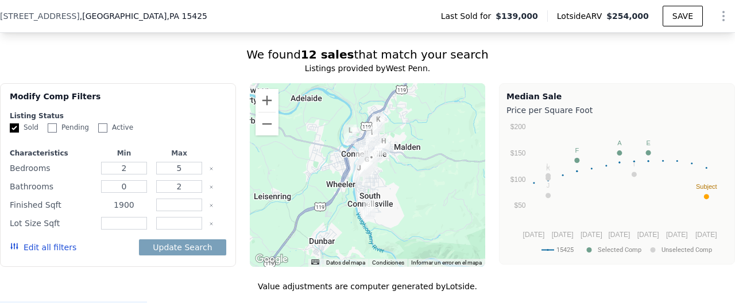
scroll to position [879, 0]
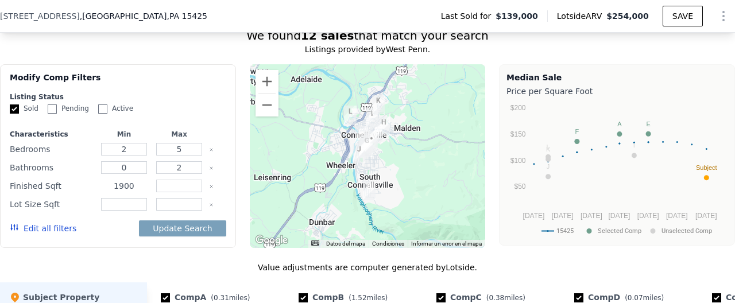
type input "1900"
click at [176, 192] on input "number" at bounding box center [178, 186] width 45 height 13
type input "2300"
click at [126, 211] on input "number" at bounding box center [123, 204] width 45 height 13
type input "8200"
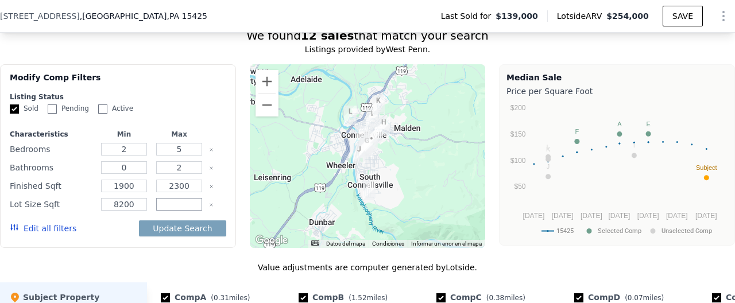
click at [167, 211] on input "number" at bounding box center [178, 204] width 45 height 13
type input "18295.2"
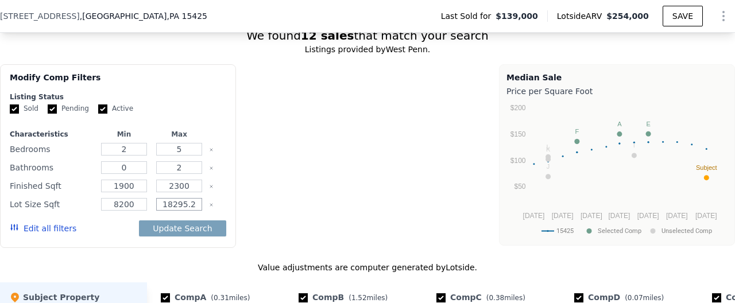
checkbox input "true"
type input "1494"
type input "2018"
type input "2966.4359999999997"
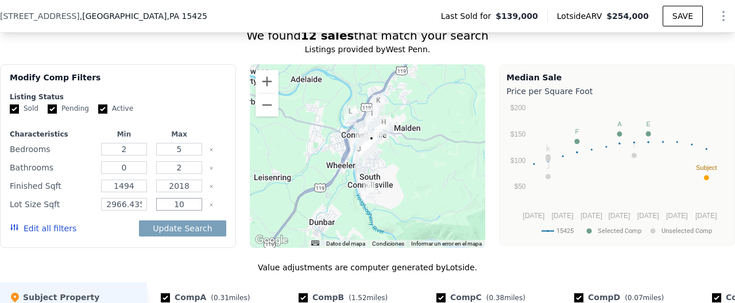
type input "10"
click at [203, 237] on button "Update Search" at bounding box center [182, 229] width 87 height 16
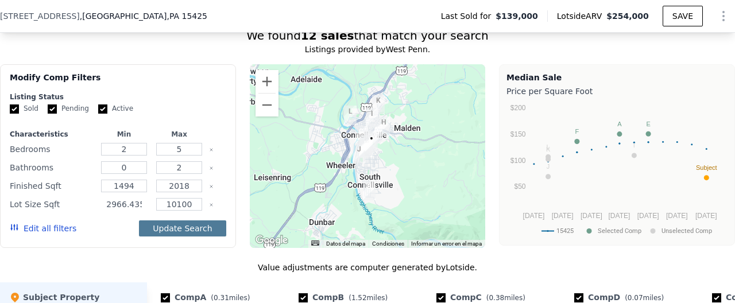
scroll to position [0, 51]
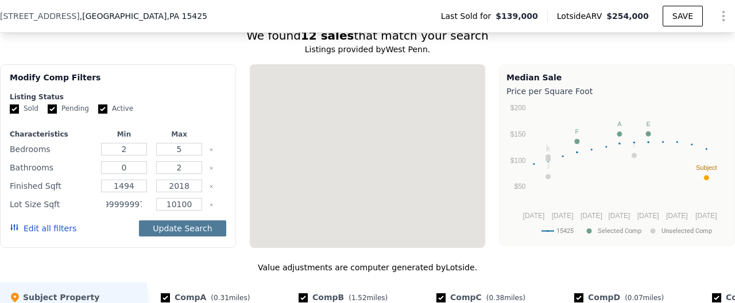
type input "18295.2"
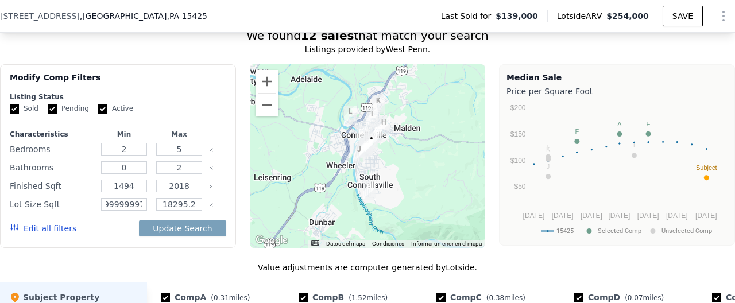
click at [211, 207] on icon "Clear" at bounding box center [211, 205] width 5 height 5
click at [204, 237] on button "Update Search" at bounding box center [182, 229] width 87 height 16
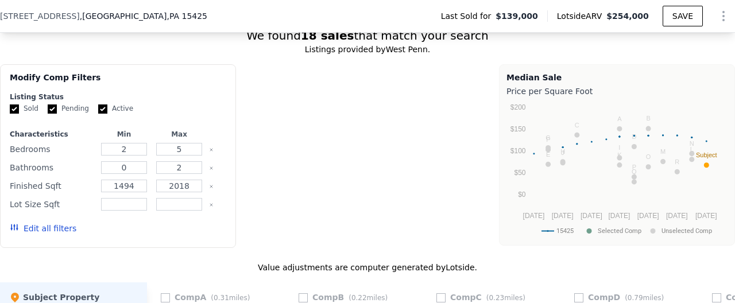
checkbox input "false"
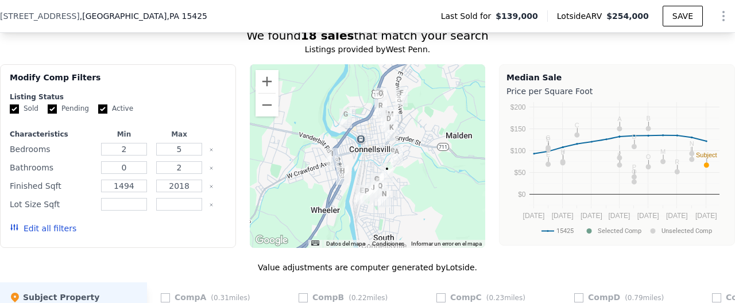
click at [51, 114] on input "Pending" at bounding box center [52, 109] width 9 height 9
checkbox input "false"
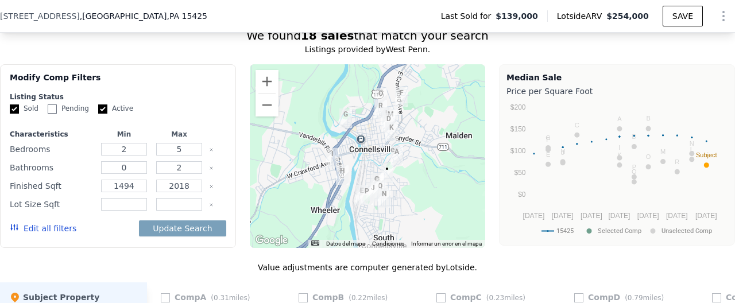
click at [101, 114] on input "Active" at bounding box center [102, 109] width 9 height 9
checkbox input "false"
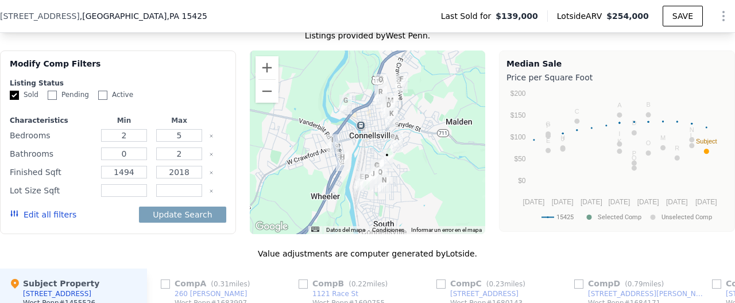
scroll to position [896, 0]
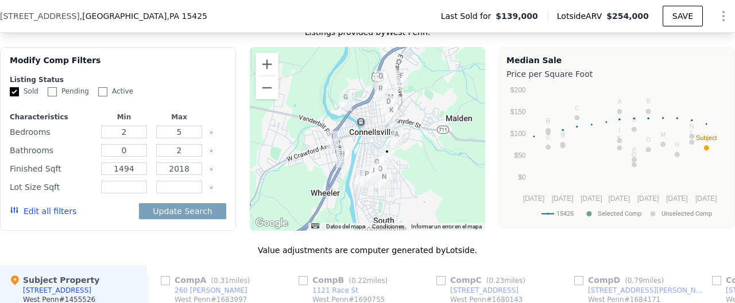
click at [50, 217] on button "Edit all filters" at bounding box center [43, 211] width 67 height 11
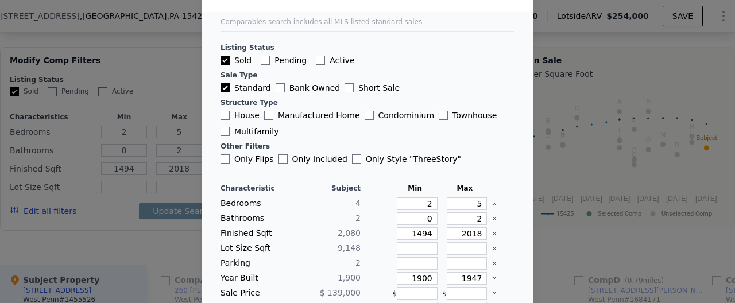
scroll to position [29, 0]
click at [228, 115] on input "House" at bounding box center [225, 114] width 9 height 9
checkbox input "true"
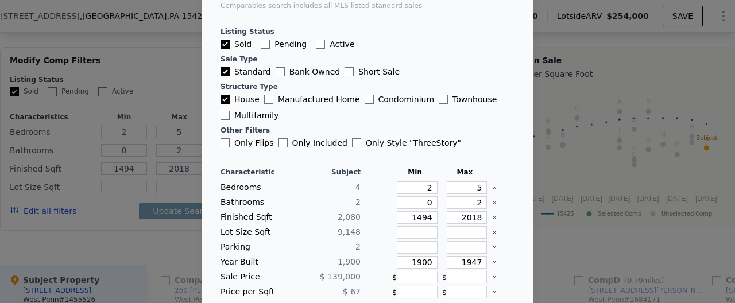
click at [224, 120] on label "Multifamily" at bounding box center [250, 115] width 58 height 11
click at [224, 120] on input "Multifamily" at bounding box center [225, 115] width 9 height 9
checkbox input "true"
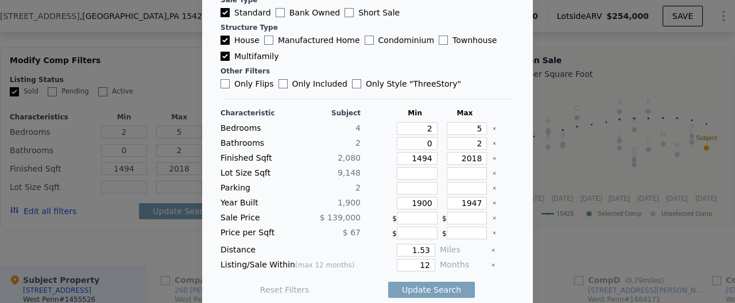
scroll to position [114, 0]
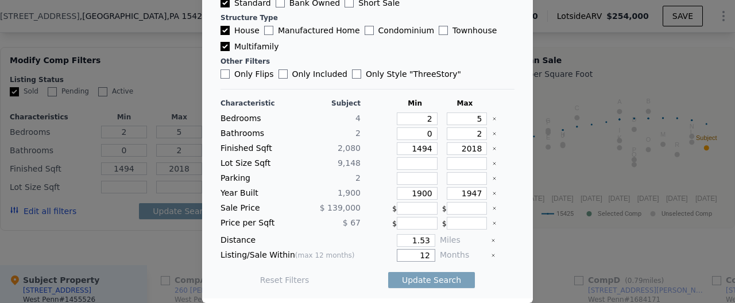
click at [427, 256] on input "12" at bounding box center [416, 255] width 38 height 13
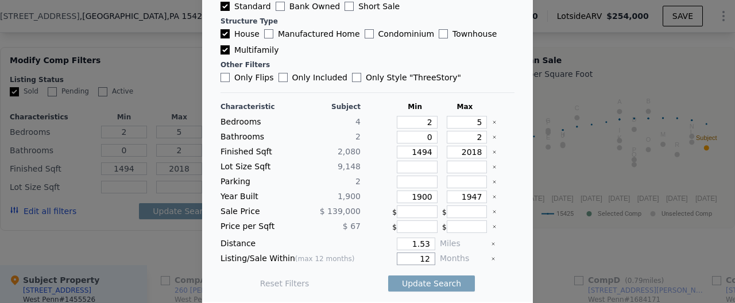
scroll to position [111, 0]
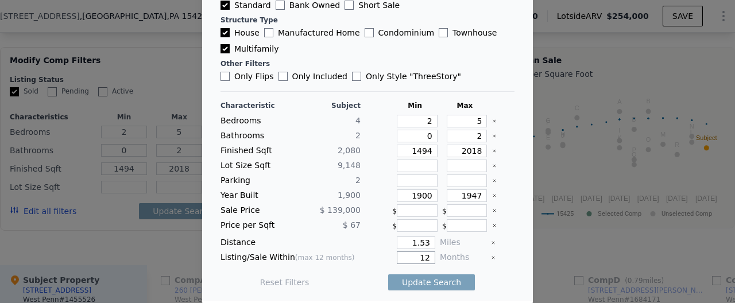
drag, startPoint x: 434, startPoint y: 258, endPoint x: 408, endPoint y: 261, distance: 26.0
click at [410, 264] on div "Characteristic Subject Min Max Bedrooms 4 2 5 Bathrooms 2 0 2 Finished Sqft 2,0…" at bounding box center [368, 200] width 294 height 198
type input "3"
click at [487, 277] on div "Reset Filters Update Search" at bounding box center [368, 283] width 294 height 32
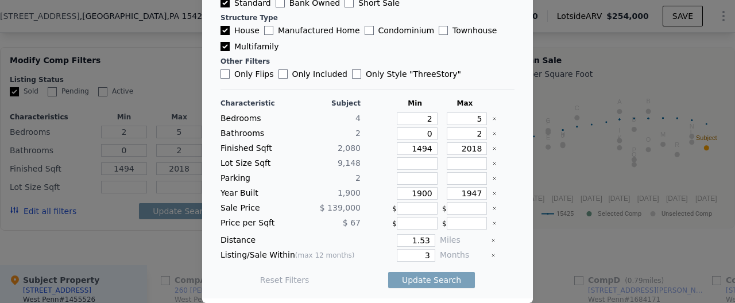
scroll to position [113, 0]
click at [424, 168] on input "number" at bounding box center [417, 165] width 41 height 13
click at [493, 195] on icon "Clear" at bounding box center [494, 194] width 5 height 5
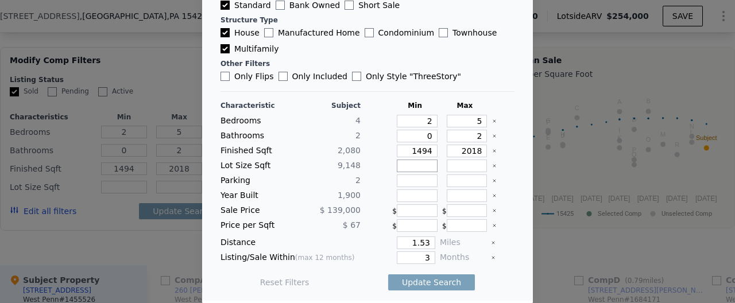
click at [414, 170] on input "number" at bounding box center [417, 166] width 41 height 13
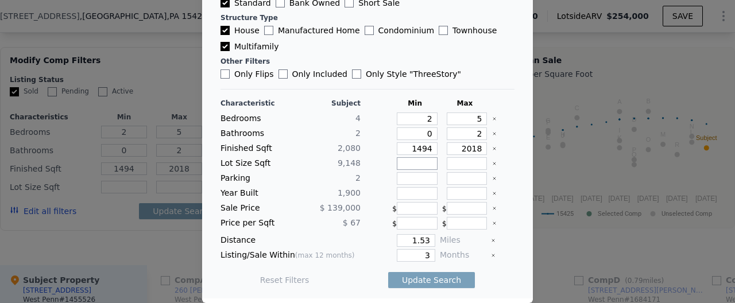
type input "1"
type input "190"
type input "19"
type input "190"
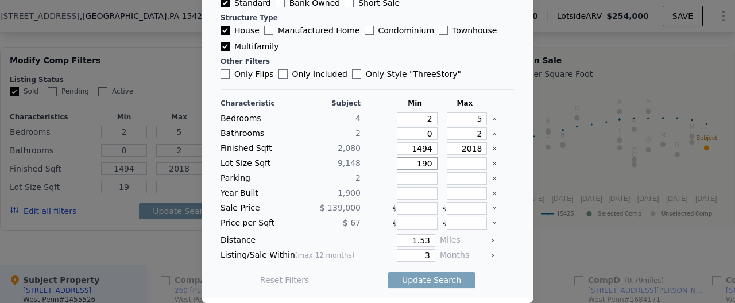
type input "190"
type input "1900"
click at [462, 167] on input "number" at bounding box center [467, 163] width 41 height 13
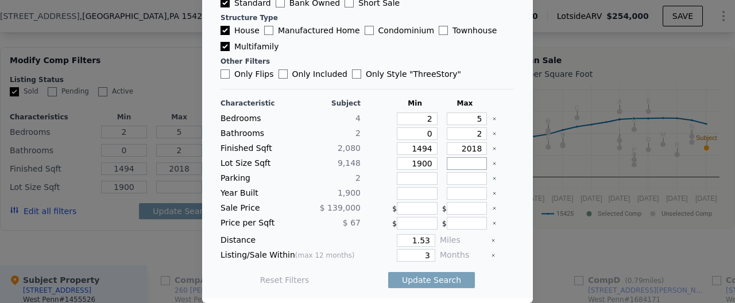
type input "2"
type input "200"
type input "20"
type input "2"
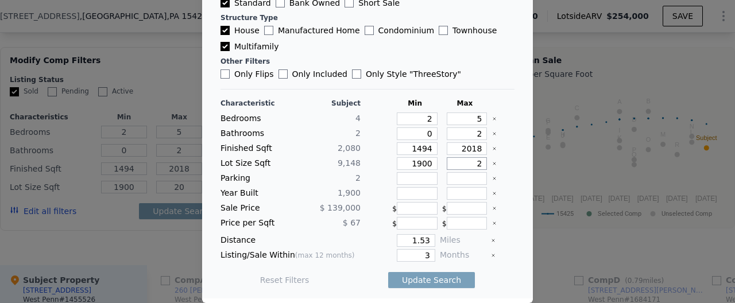
type input "2"
type input "00"
type input "0"
type input "8"
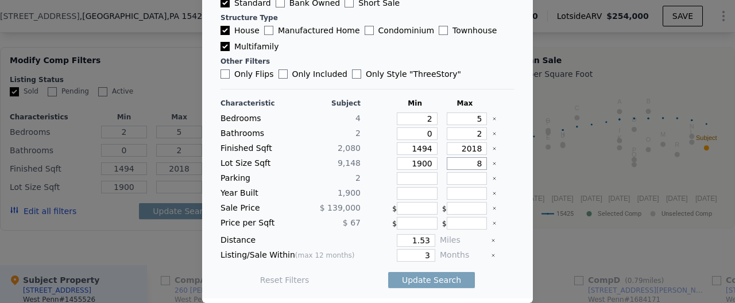
type input "8"
type input "82"
type input "820"
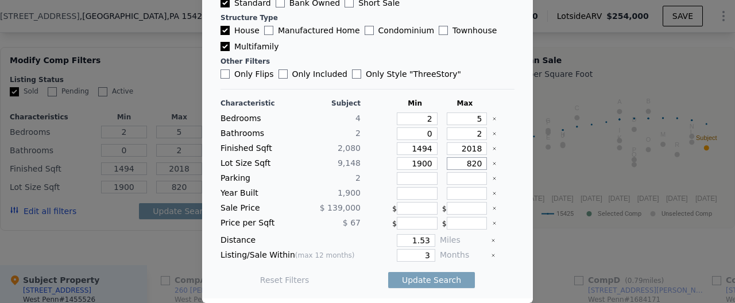
type input "8200"
checkbox input "true"
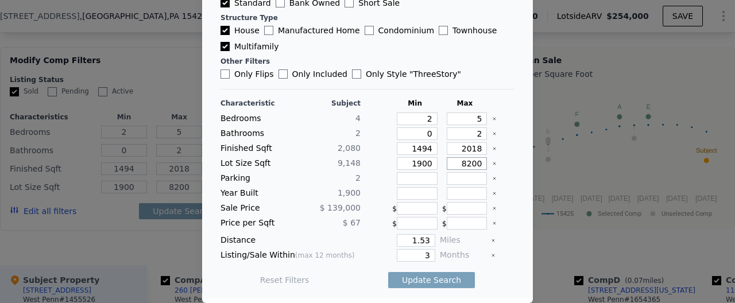
checkbox input "true"
type input "2966.4359999999997"
type input "18295.2"
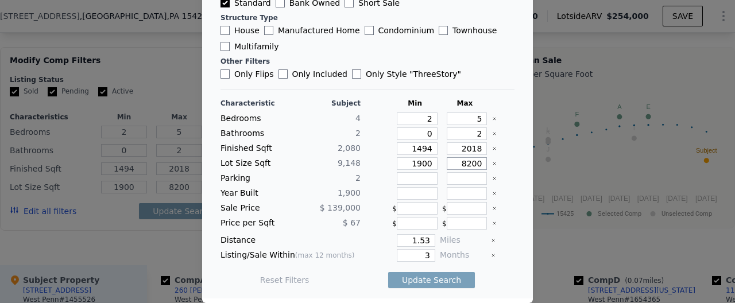
checkbox input "true"
checkbox input "false"
type input "2966.4359999999997"
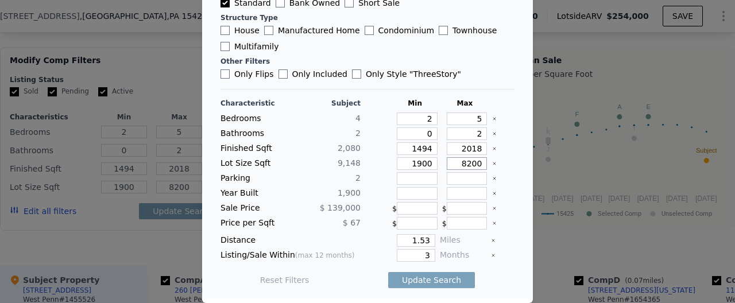
type input "18295.2"
type input "1900"
type input "1947"
type input "12"
drag, startPoint x: 434, startPoint y: 149, endPoint x: 411, endPoint y: 148, distance: 23.0
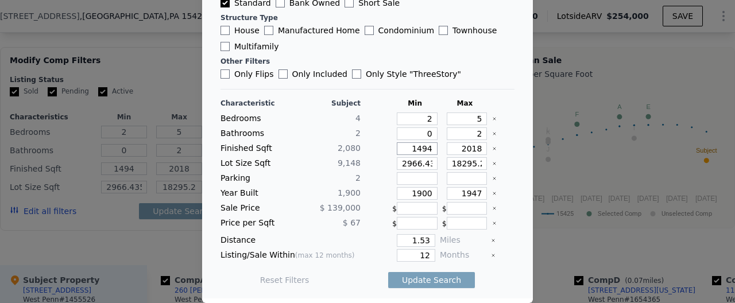
click at [411, 148] on input "1494" at bounding box center [417, 148] width 41 height 13
type input "90"
type input "9"
type input "90"
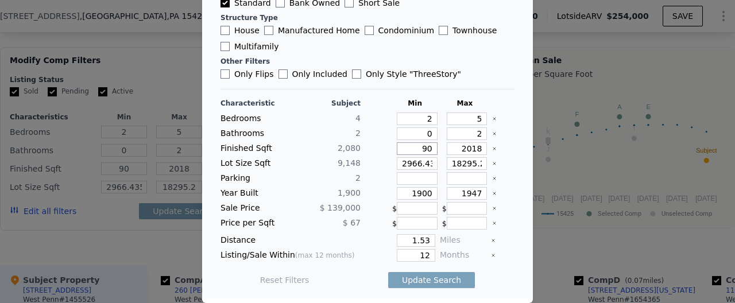
type input "9"
type input "1"
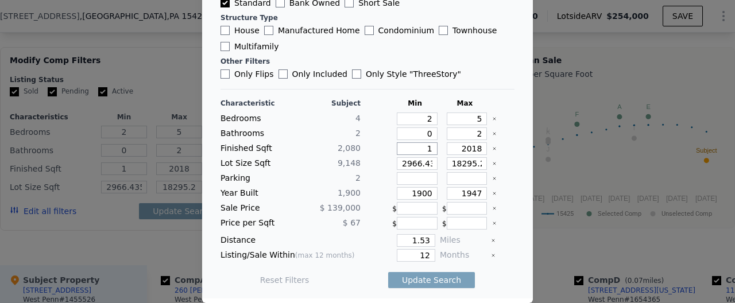
type input "19"
click at [431, 146] on input "number" at bounding box center [417, 148] width 41 height 13
drag, startPoint x: 271, startPoint y: 275, endPoint x: 287, endPoint y: 285, distance: 19.1
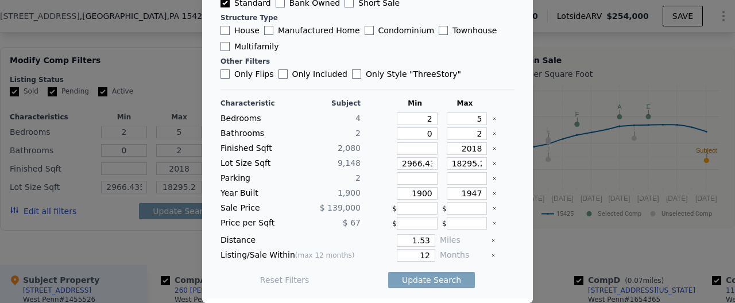
click at [271, 275] on button "Reset Filters" at bounding box center [284, 280] width 49 height 11
type input "1494"
click at [288, 285] on button "Reset Filters" at bounding box center [284, 280] width 49 height 11
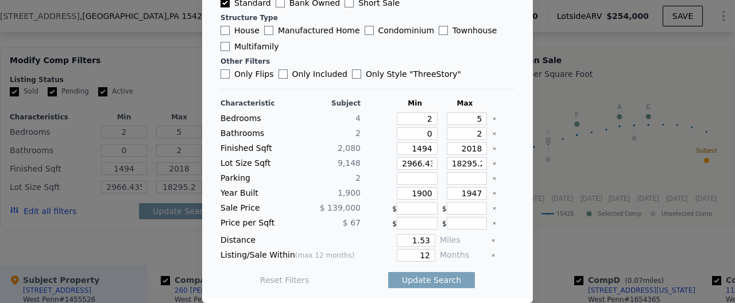
click at [288, 285] on button "Reset Filters" at bounding box center [284, 280] width 49 height 11
click at [469, 279] on button "Update Search" at bounding box center [431, 280] width 87 height 16
type input "2966.435999999999"
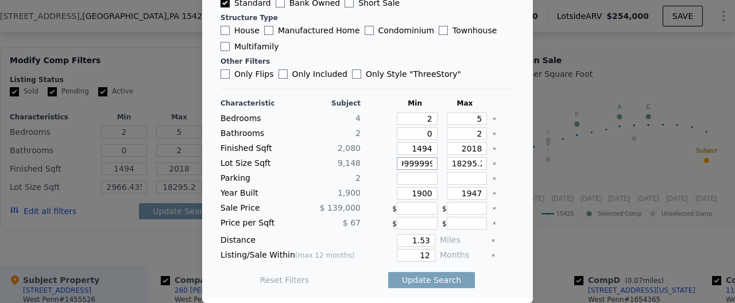
type input "2966.435999999999"
type input "2966.4359"
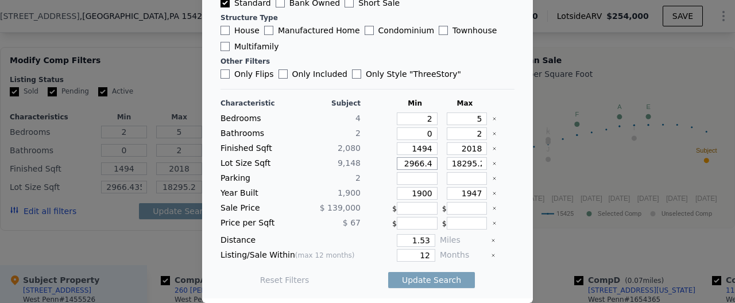
type input "2966"
type input "296"
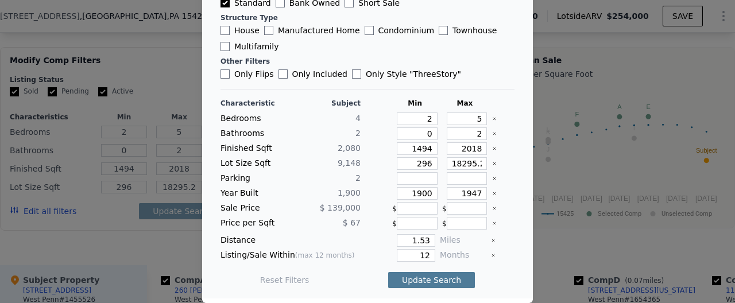
click at [423, 280] on button "Update Search" at bounding box center [431, 280] width 87 height 16
type input "18295"
type input "1829"
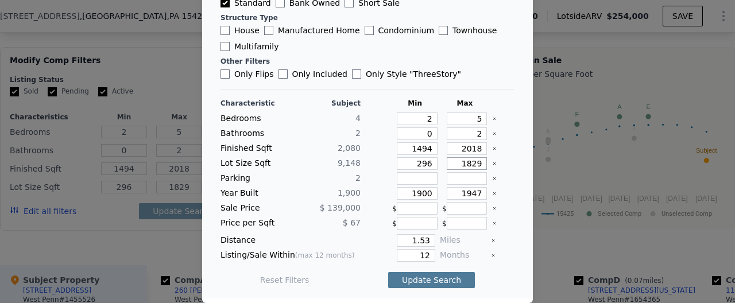
type input "1829"
click at [388, 272] on button "Update Search" at bounding box center [431, 280] width 87 height 16
